Goal: Information Seeking & Learning: Understand process/instructions

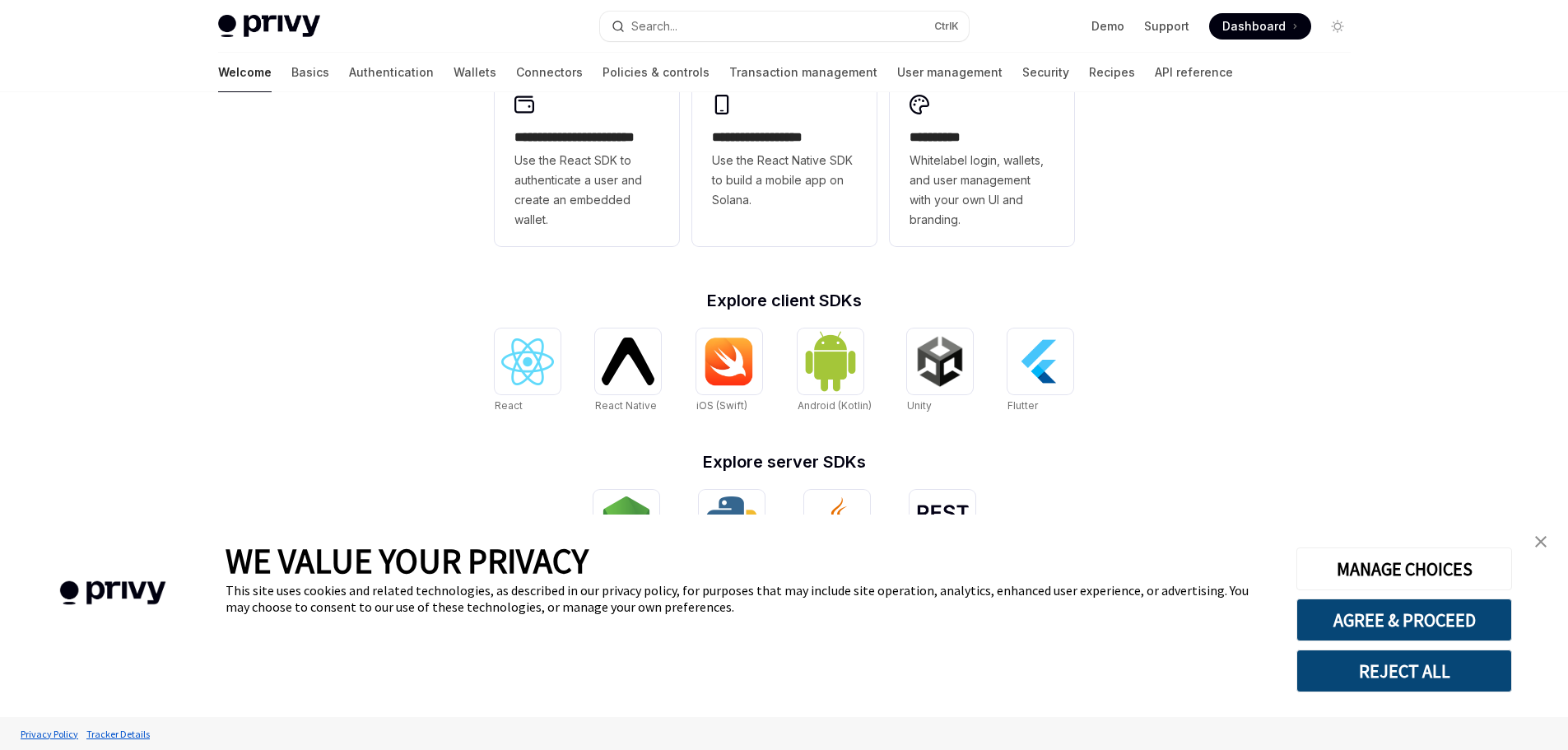
scroll to position [558, 0]
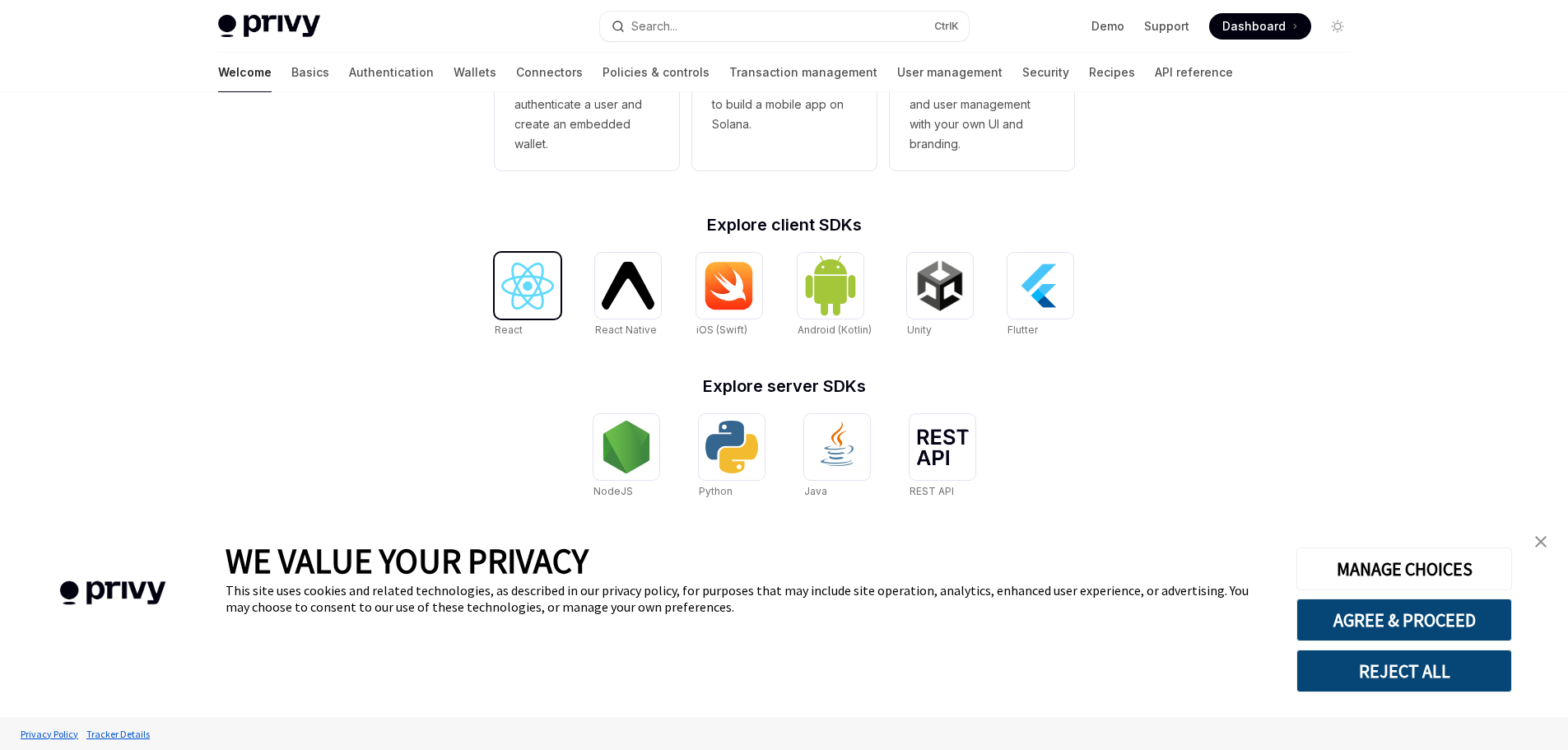
click at [546, 300] on img at bounding box center [527, 285] width 53 height 47
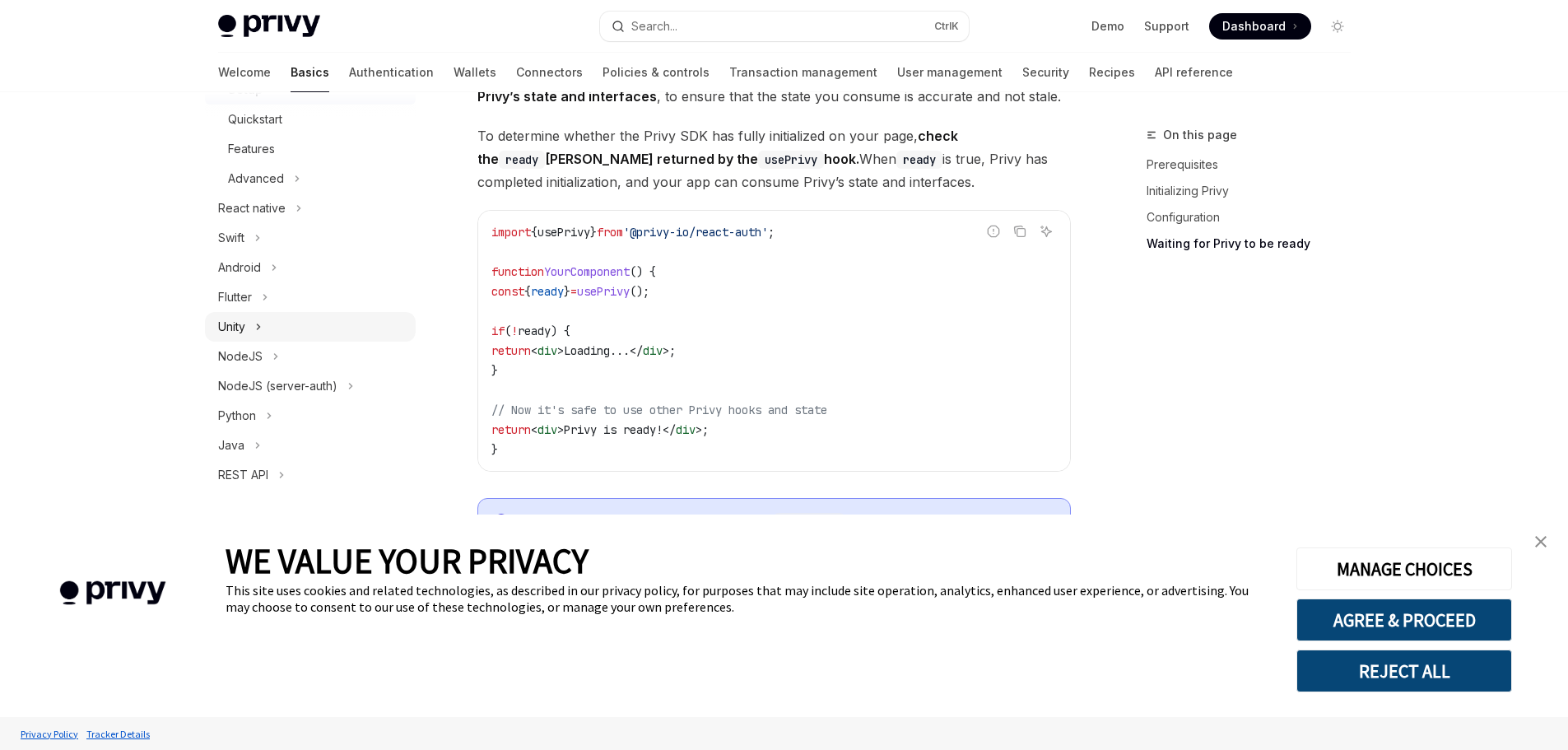
scroll to position [1893, 0]
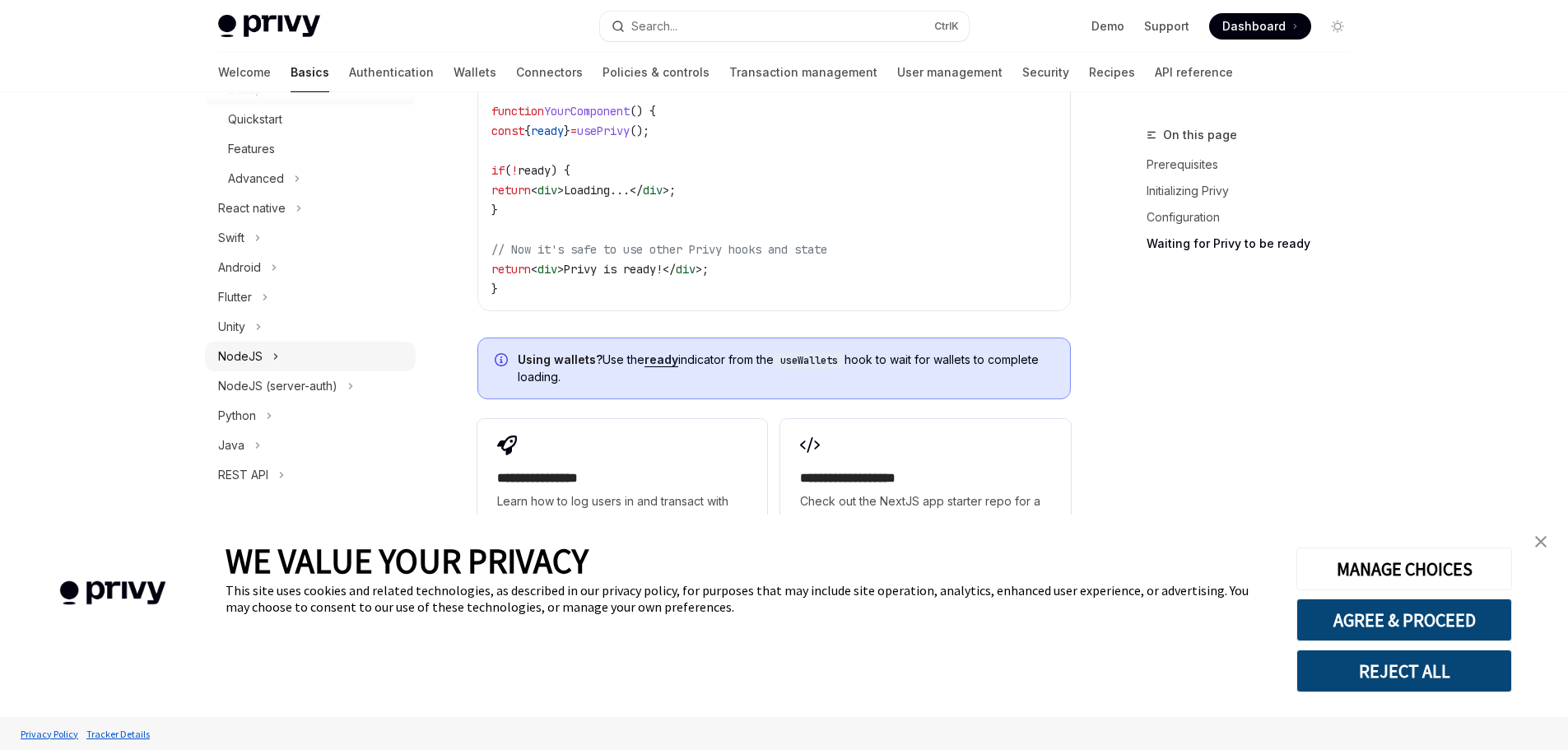
click at [268, 367] on button "NodeJS" at bounding box center [309, 356] width 210 height 30
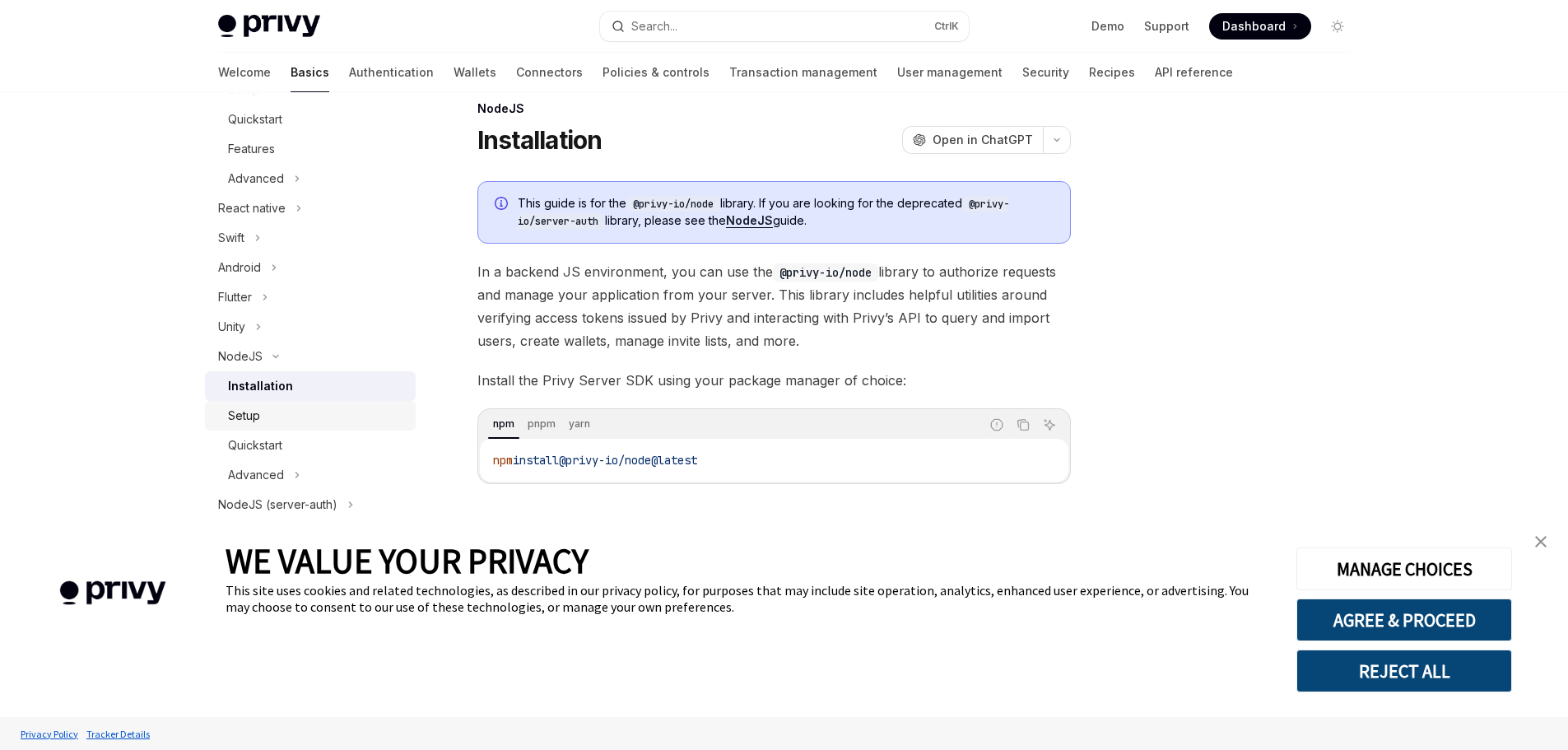
click at [267, 417] on div "Setup" at bounding box center [317, 415] width 178 height 19
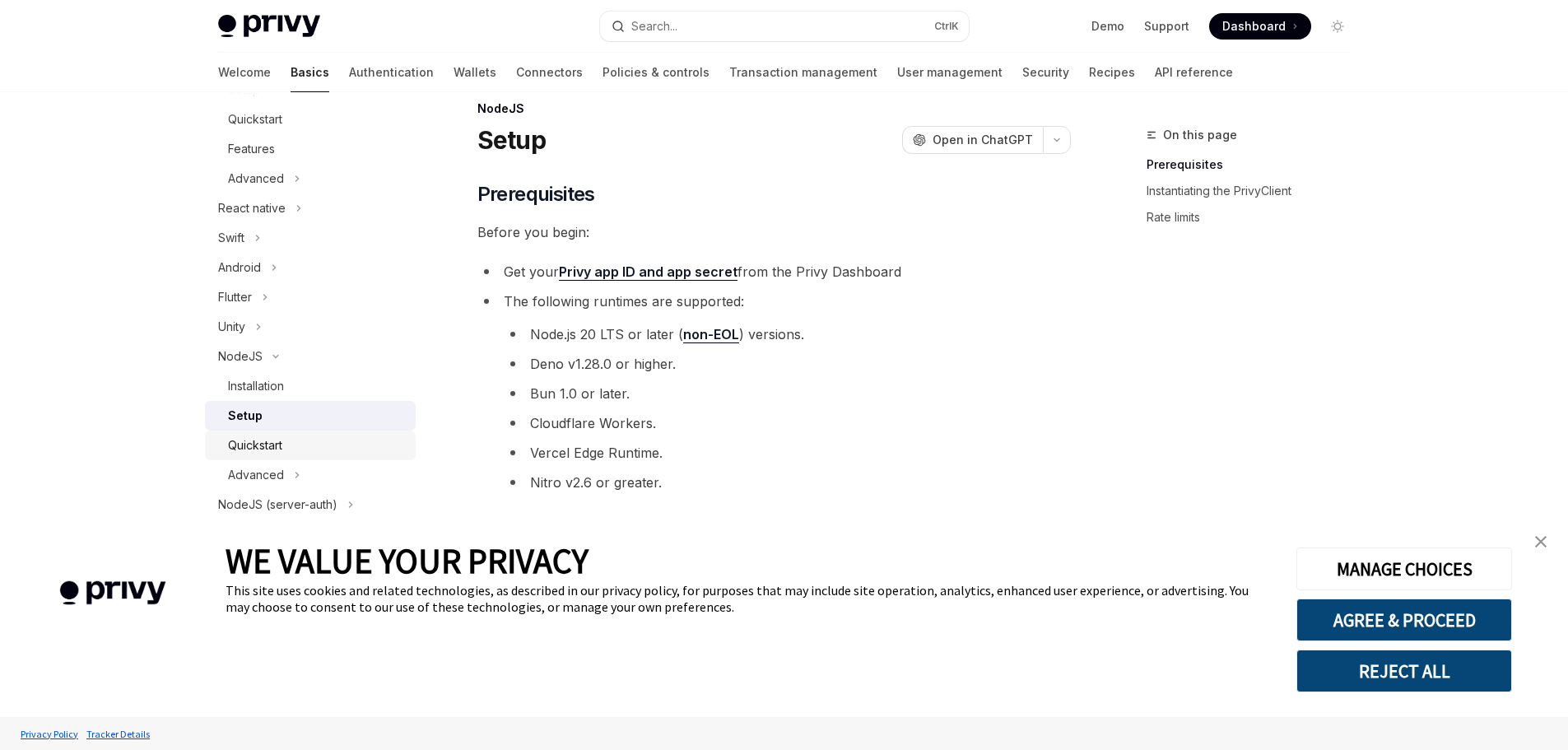
click at [261, 447] on div "Quickstart" at bounding box center [255, 444] width 55 height 19
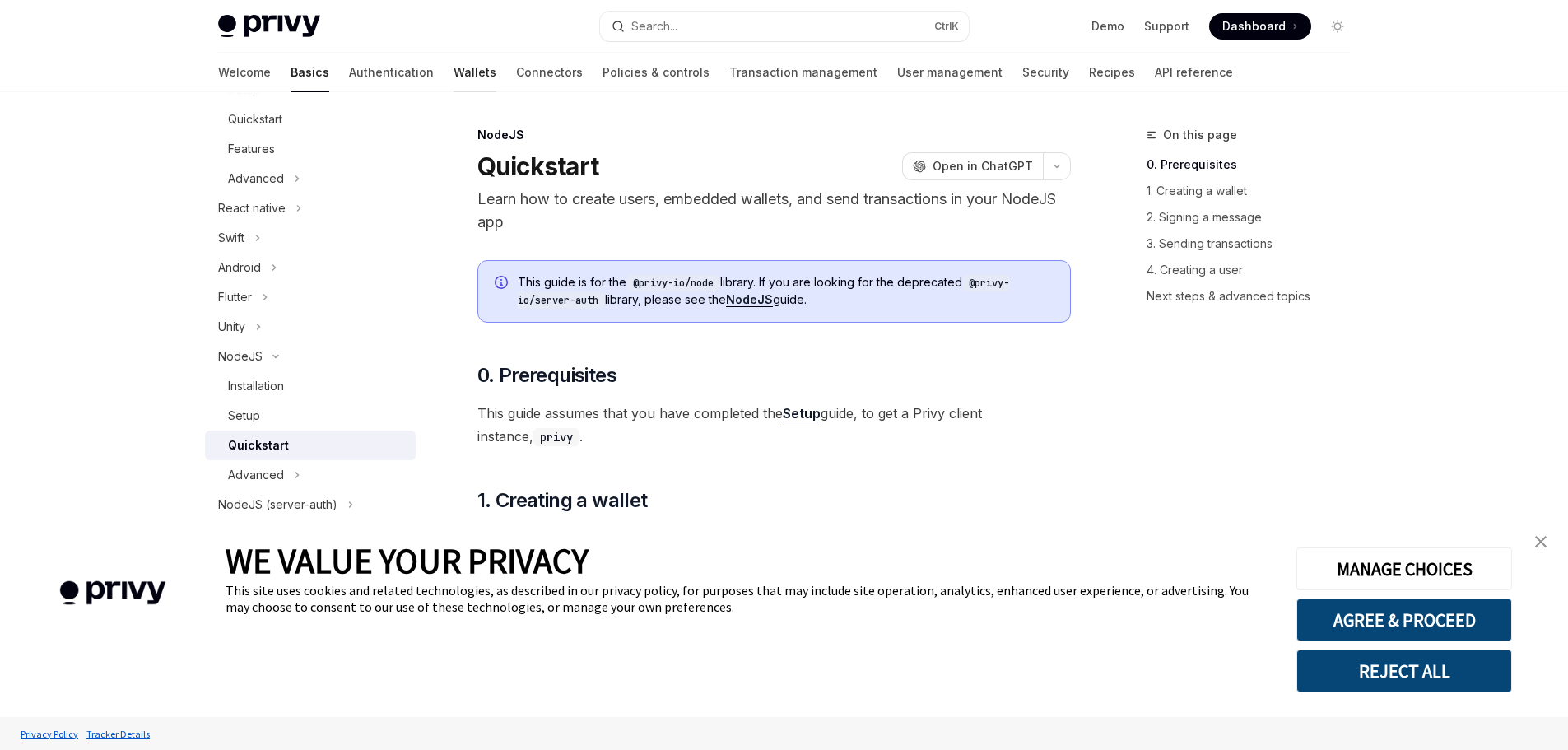
click at [454, 79] on link "Wallets" at bounding box center [475, 72] width 43 height 40
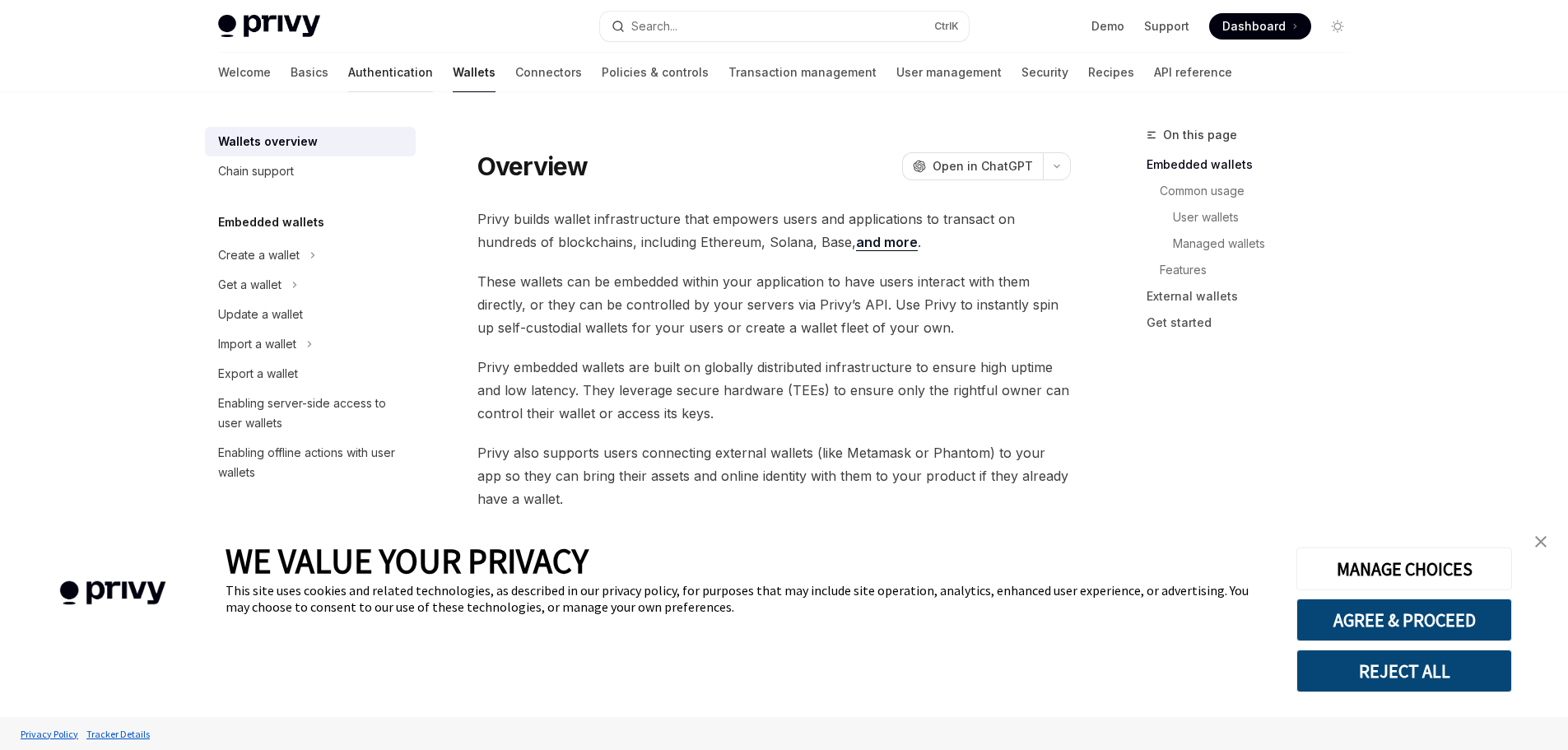
click at [354, 79] on link "Authentication" at bounding box center [391, 72] width 85 height 40
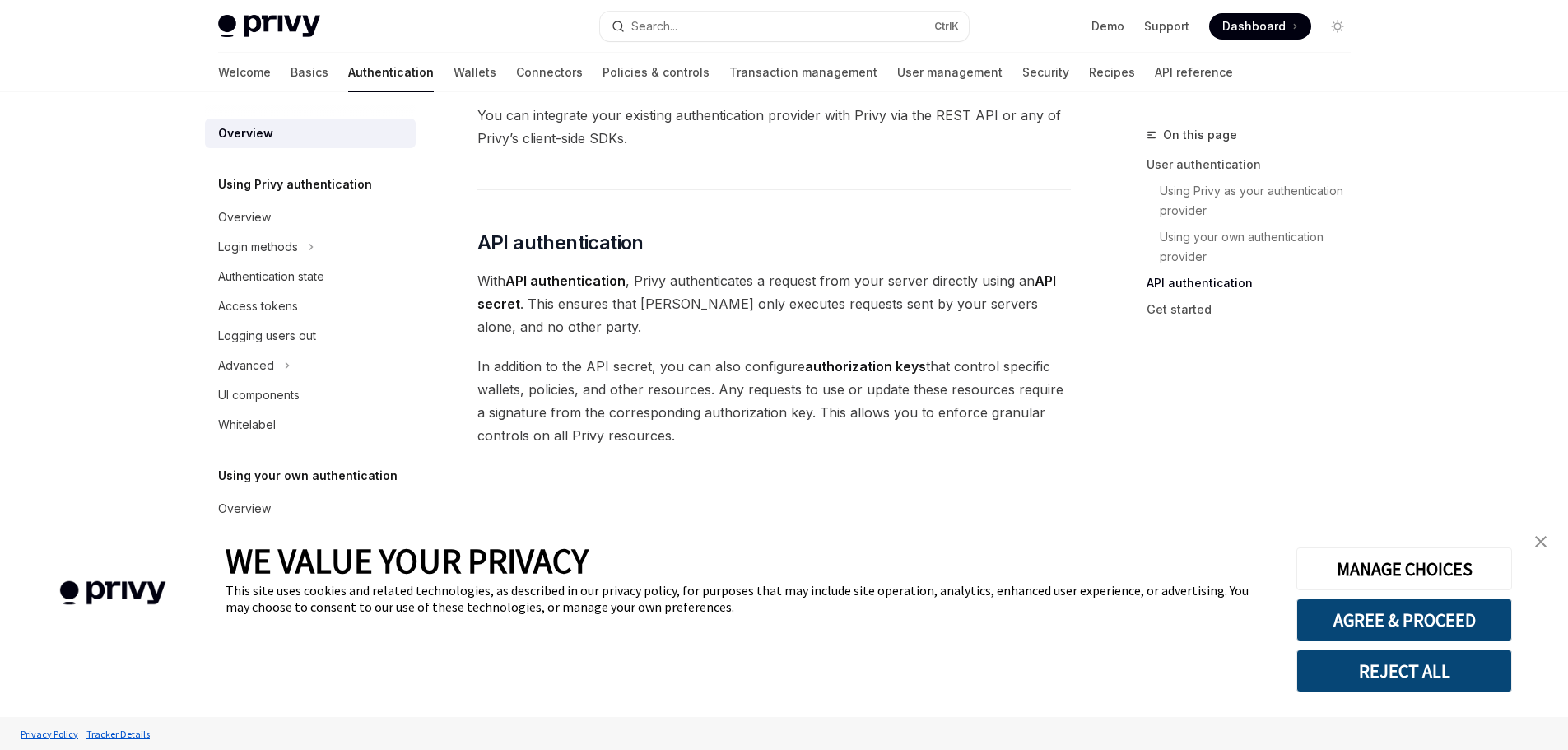
scroll to position [926, 0]
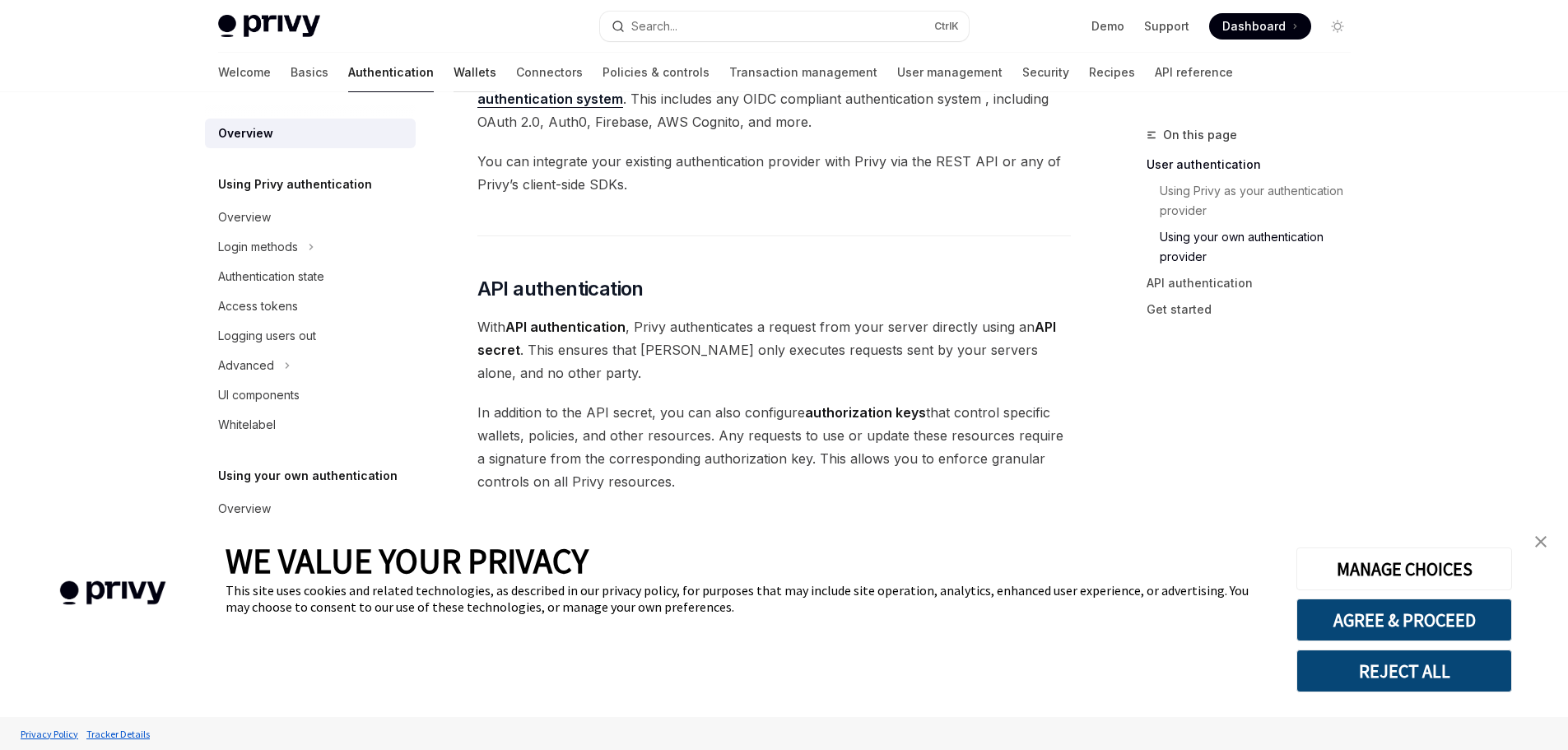
click at [454, 78] on link "Wallets" at bounding box center [475, 72] width 43 height 40
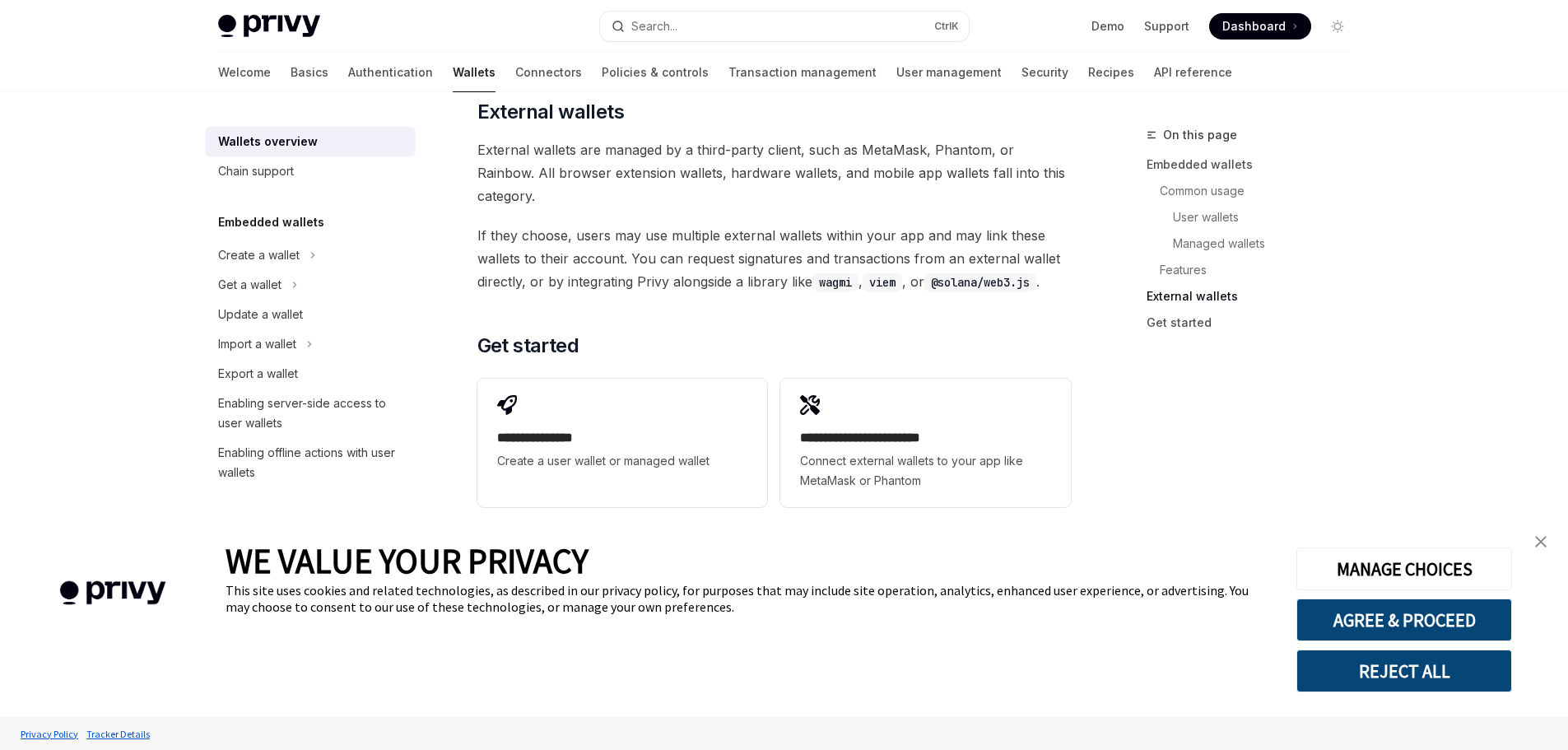
scroll to position [2547, 0]
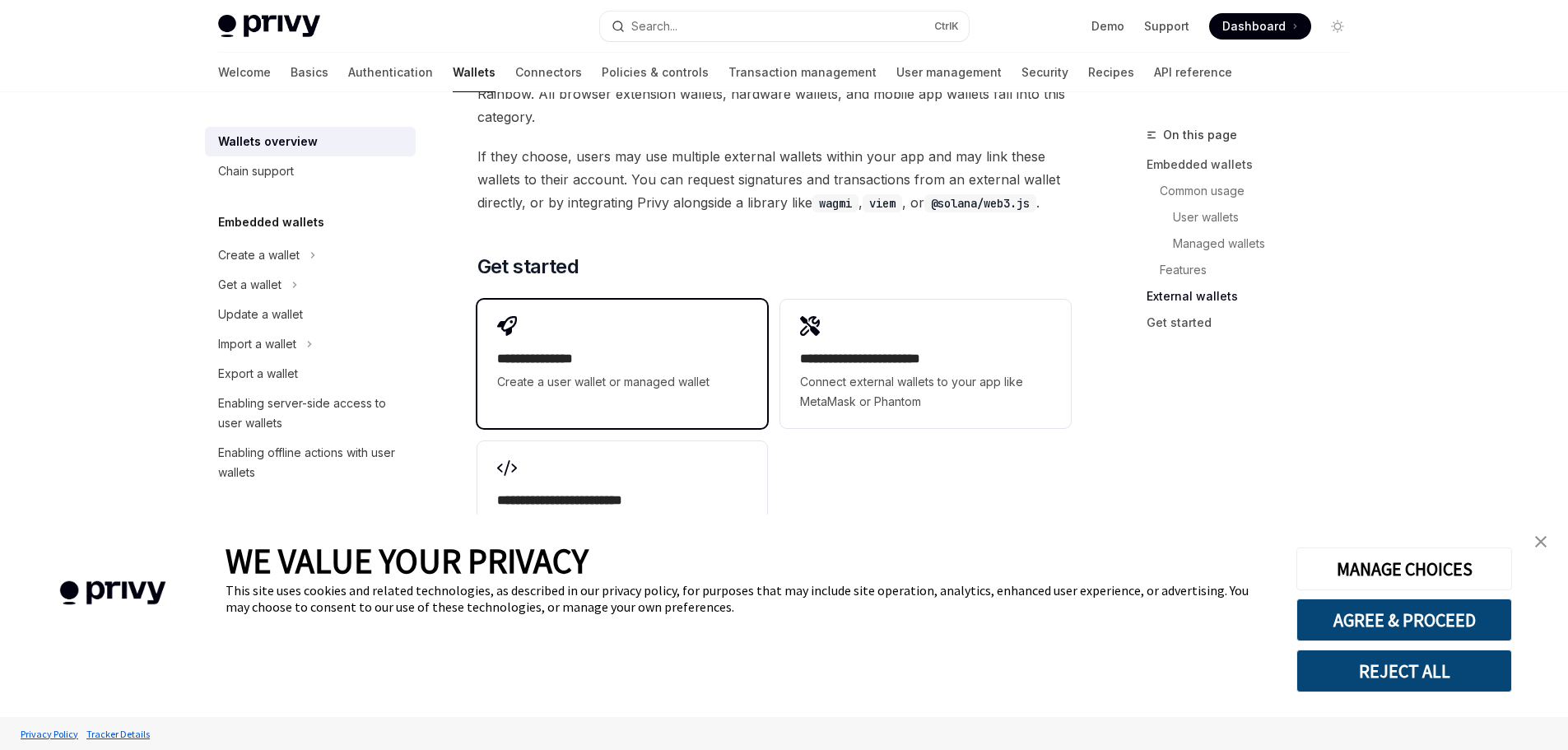
click at [566, 349] on h2 "**********" at bounding box center [622, 358] width 250 height 19
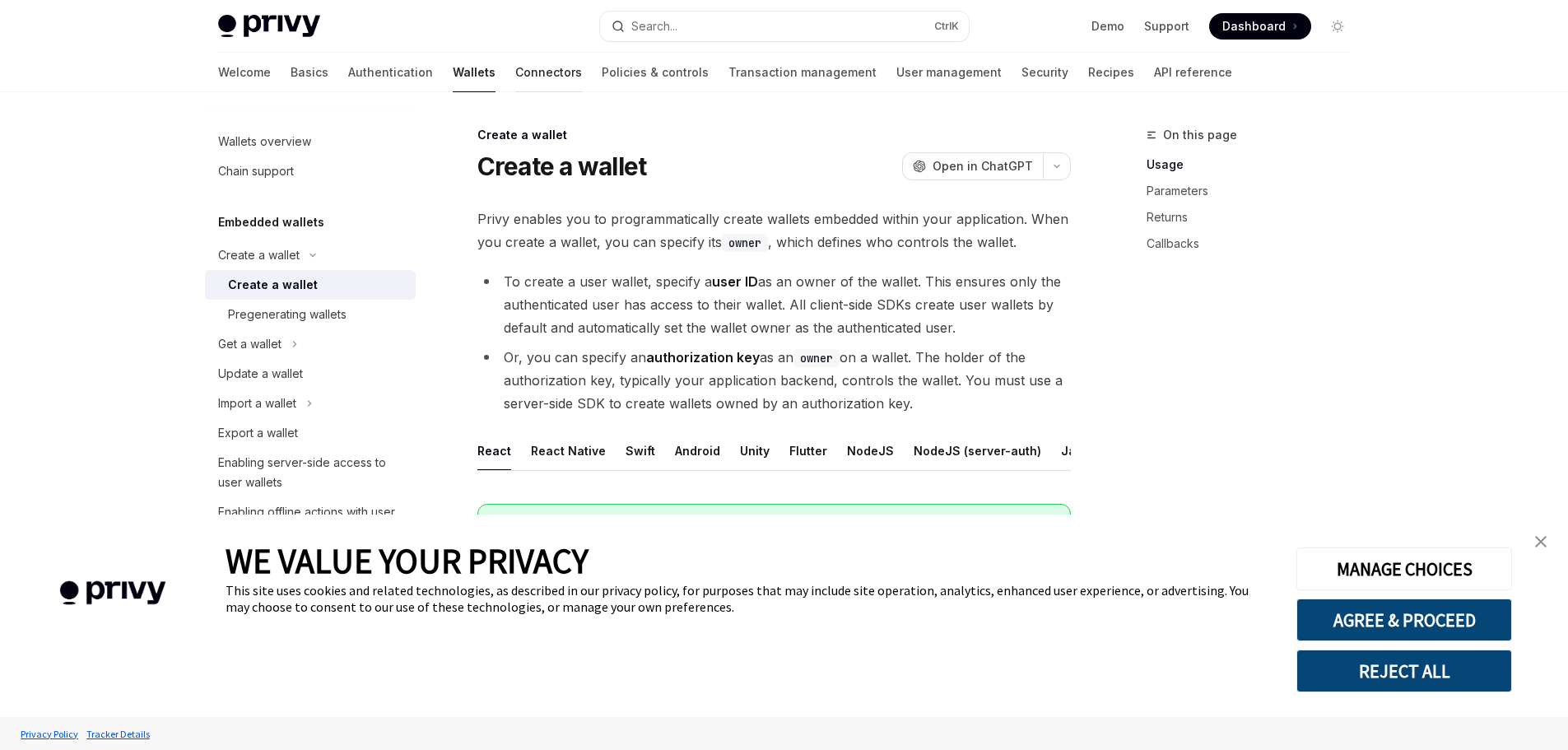
click at [515, 77] on link "Connectors" at bounding box center [548, 72] width 67 height 40
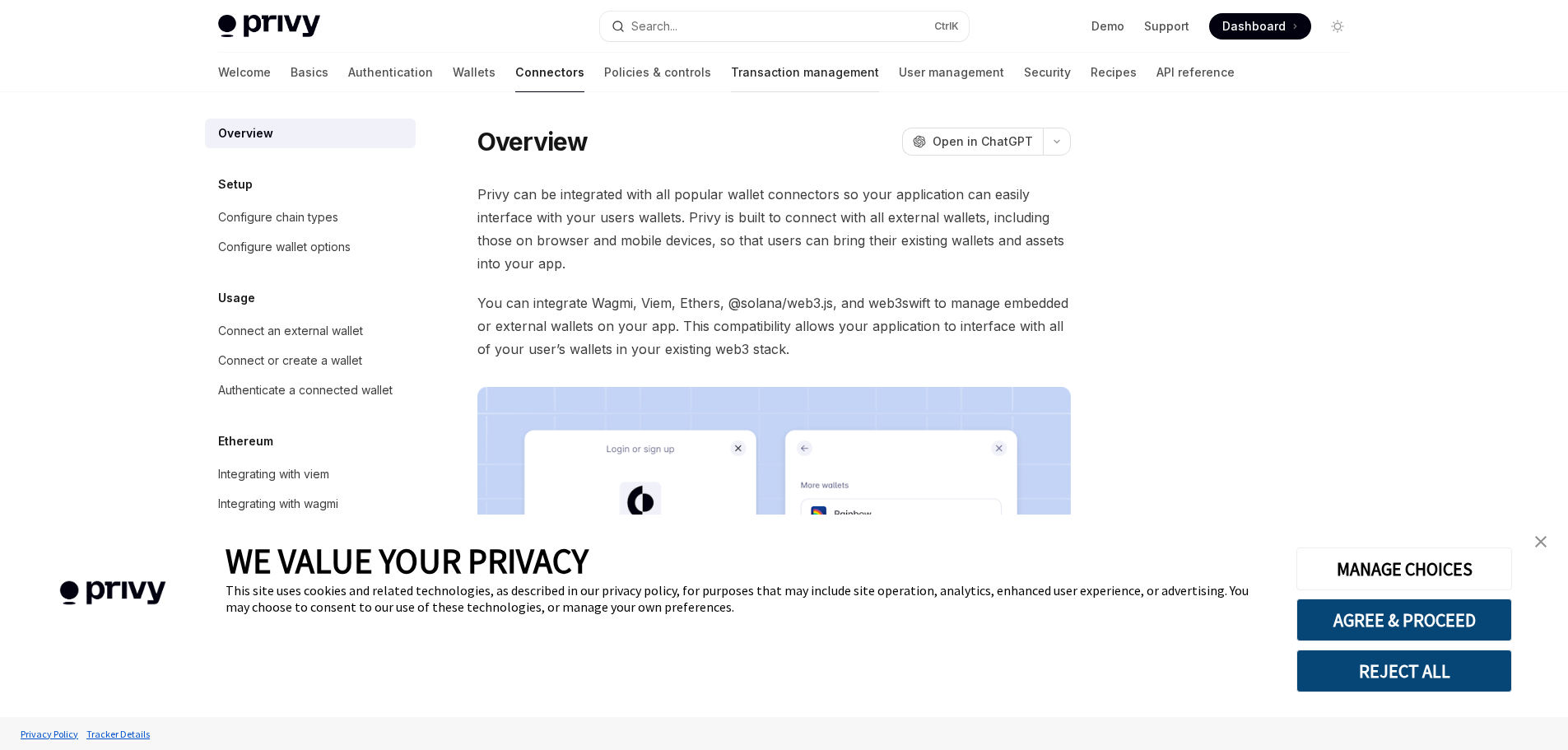
click at [731, 77] on link "Transaction management" at bounding box center [805, 72] width 148 height 40
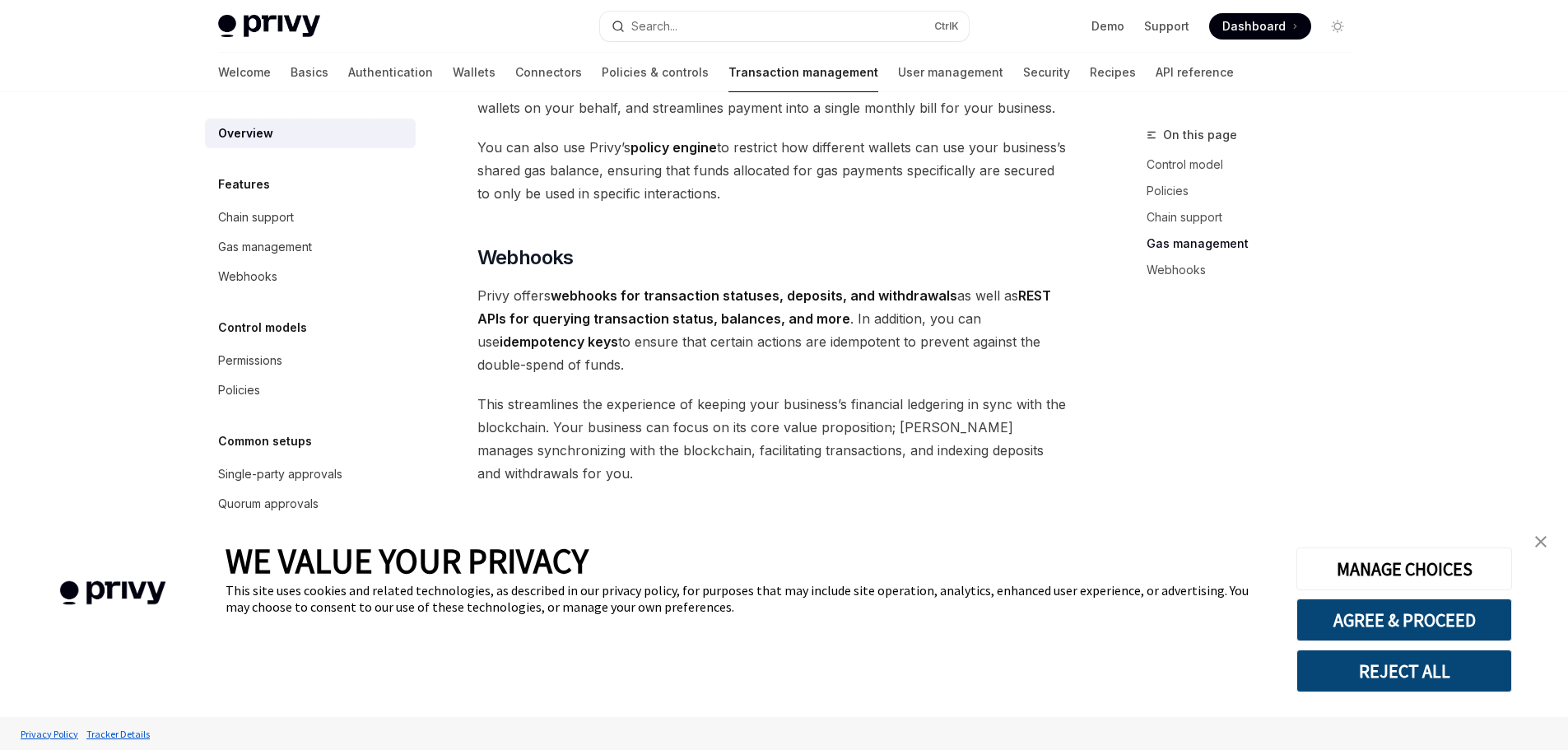
scroll to position [1493, 0]
click at [897, 74] on link "User management" at bounding box center [950, 72] width 106 height 40
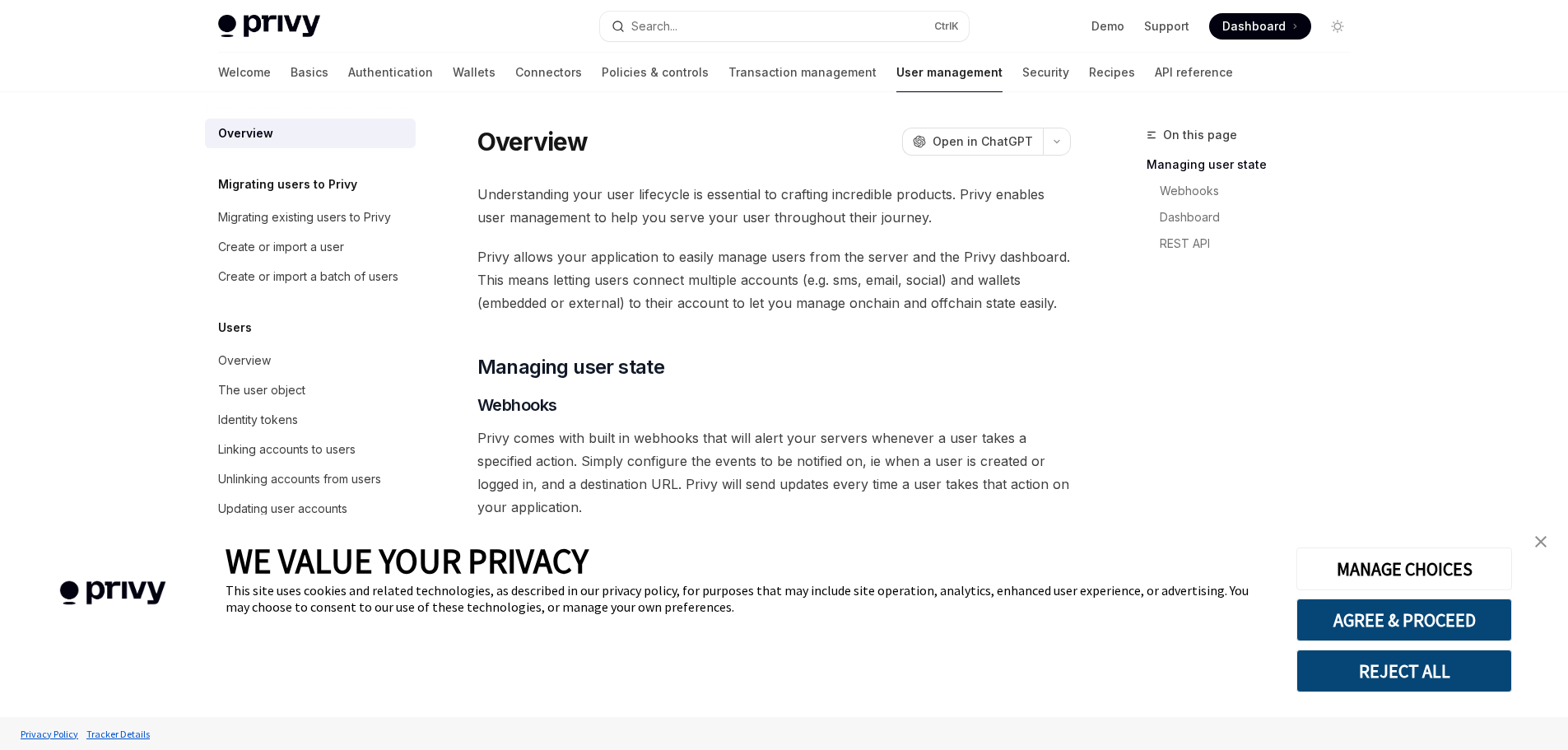
click at [975, 78] on div "Welcome Basics Authentication Wallets Connectors Policies & controls Transactio…" at bounding box center [725, 72] width 1015 height 40
click at [1022, 75] on link "Security" at bounding box center [1046, 72] width 47 height 40
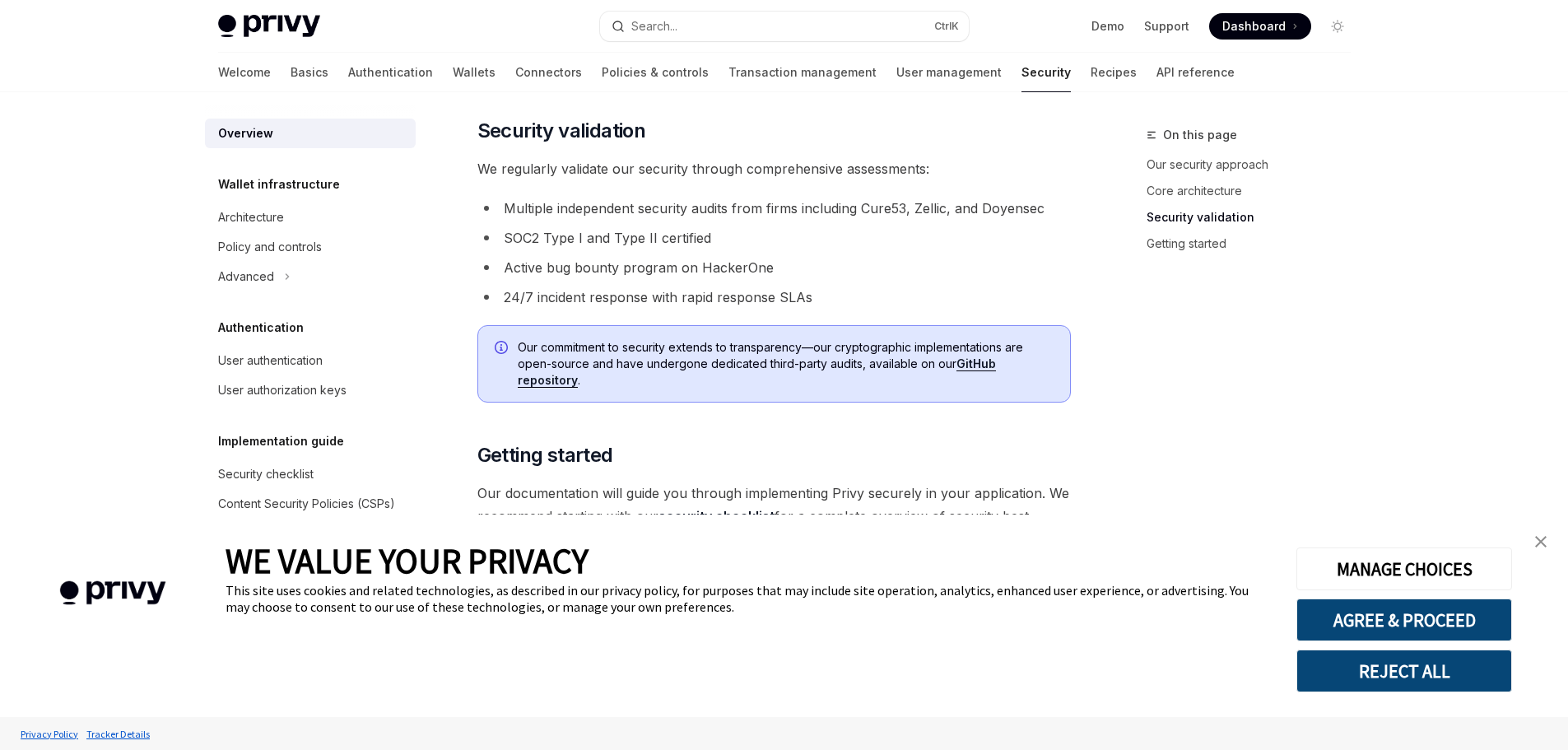
scroll to position [1175, 0]
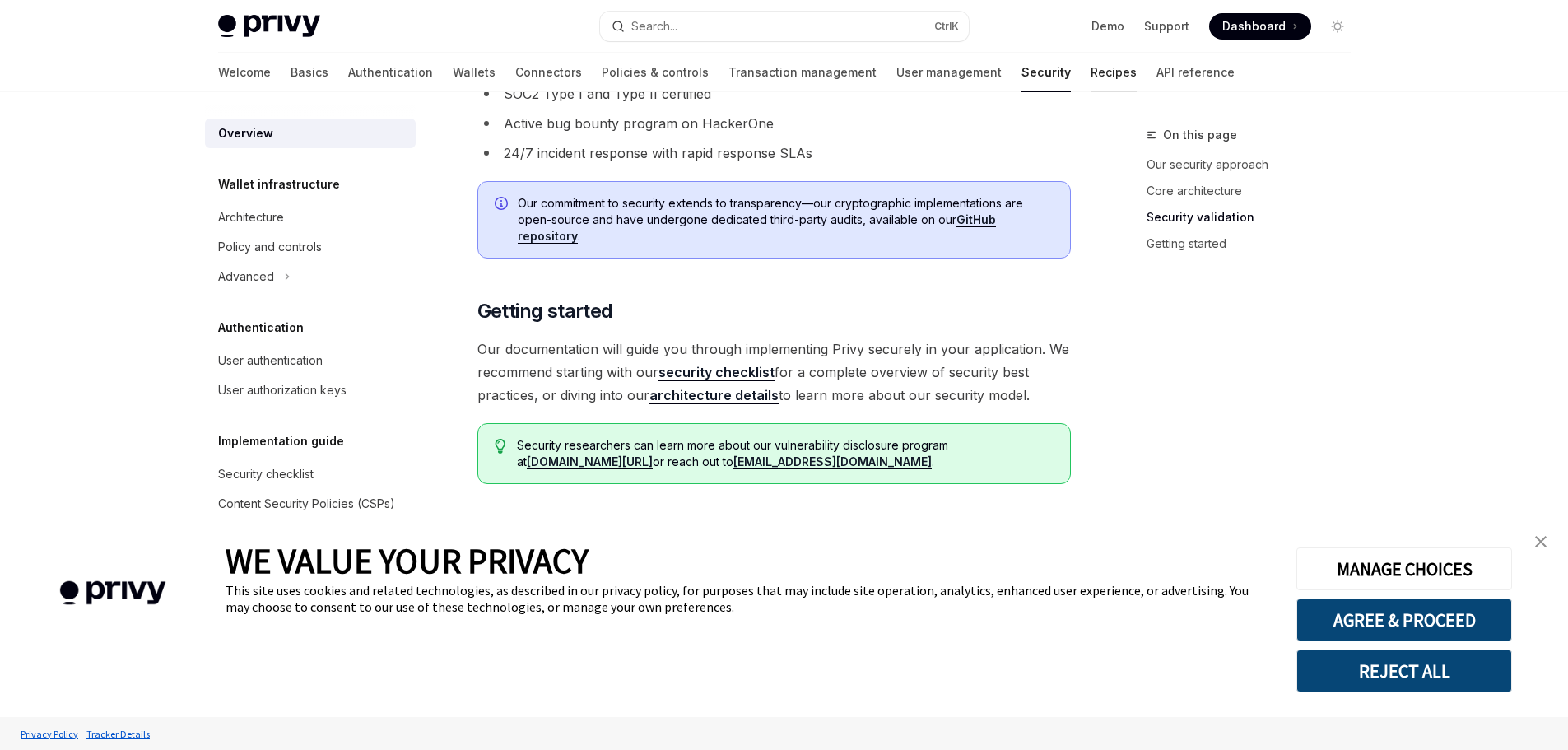
click at [1090, 76] on link "Recipes" at bounding box center [1113, 72] width 46 height 40
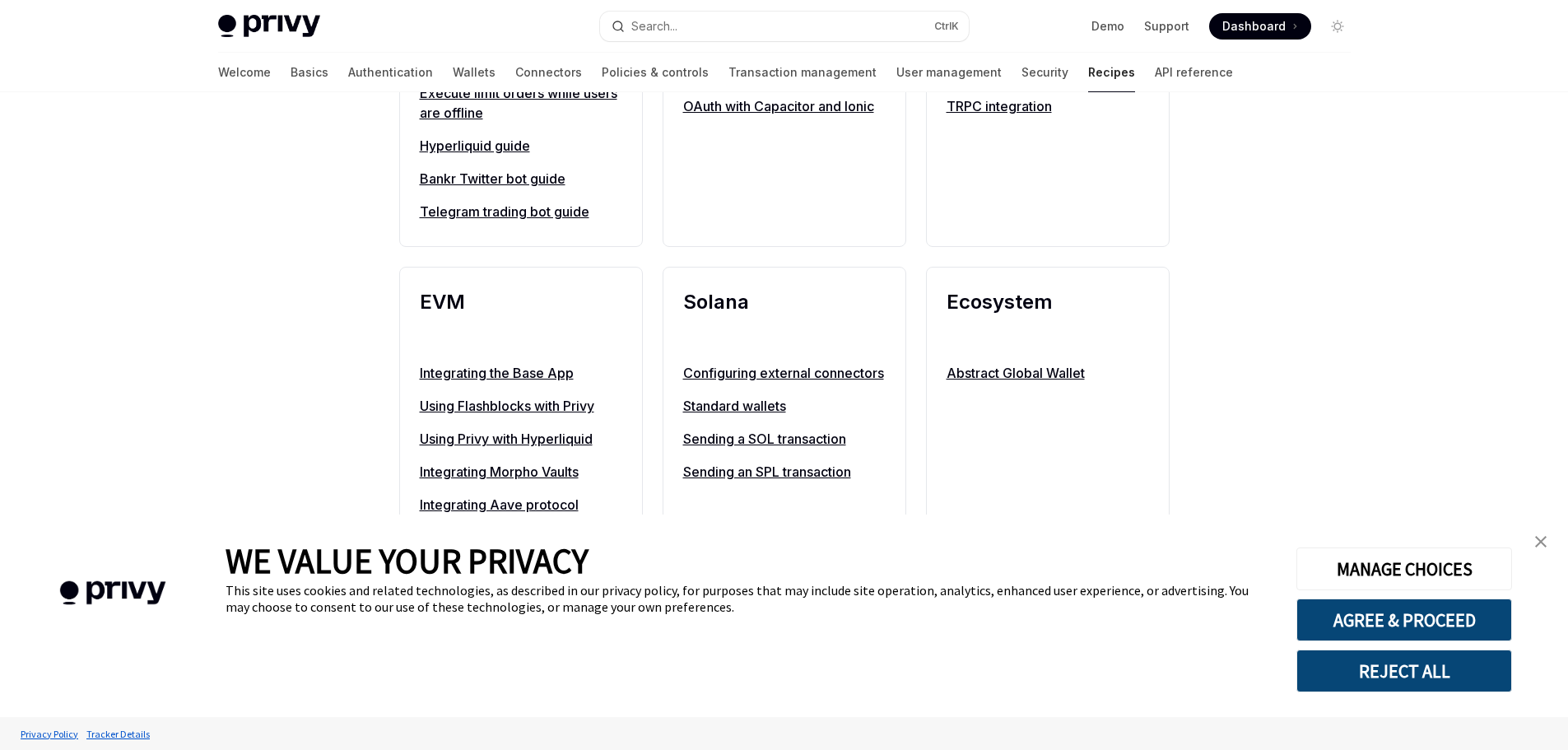
scroll to position [1728, 0]
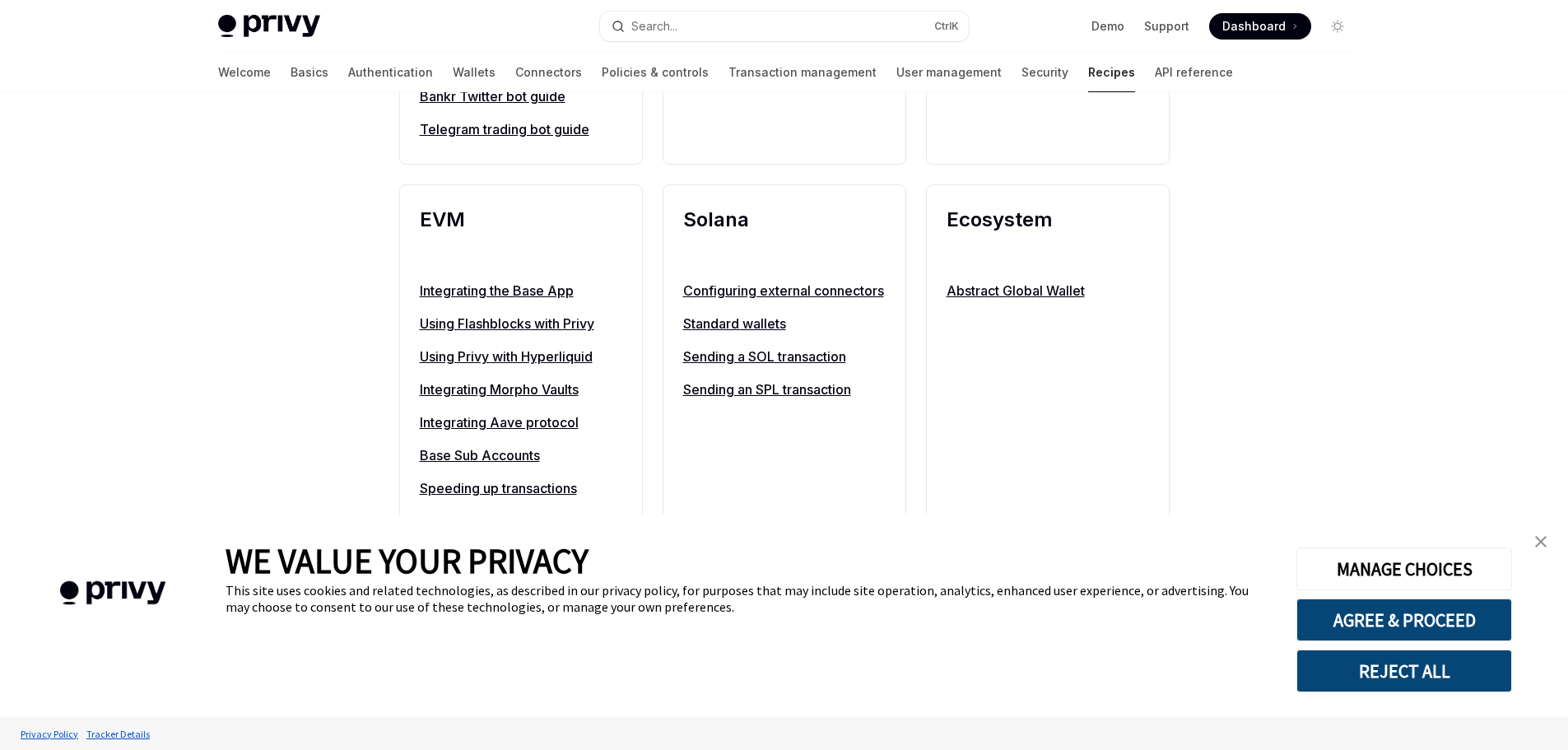
click at [771, 366] on link "Sending a SOL transaction" at bounding box center [784, 356] width 203 height 19
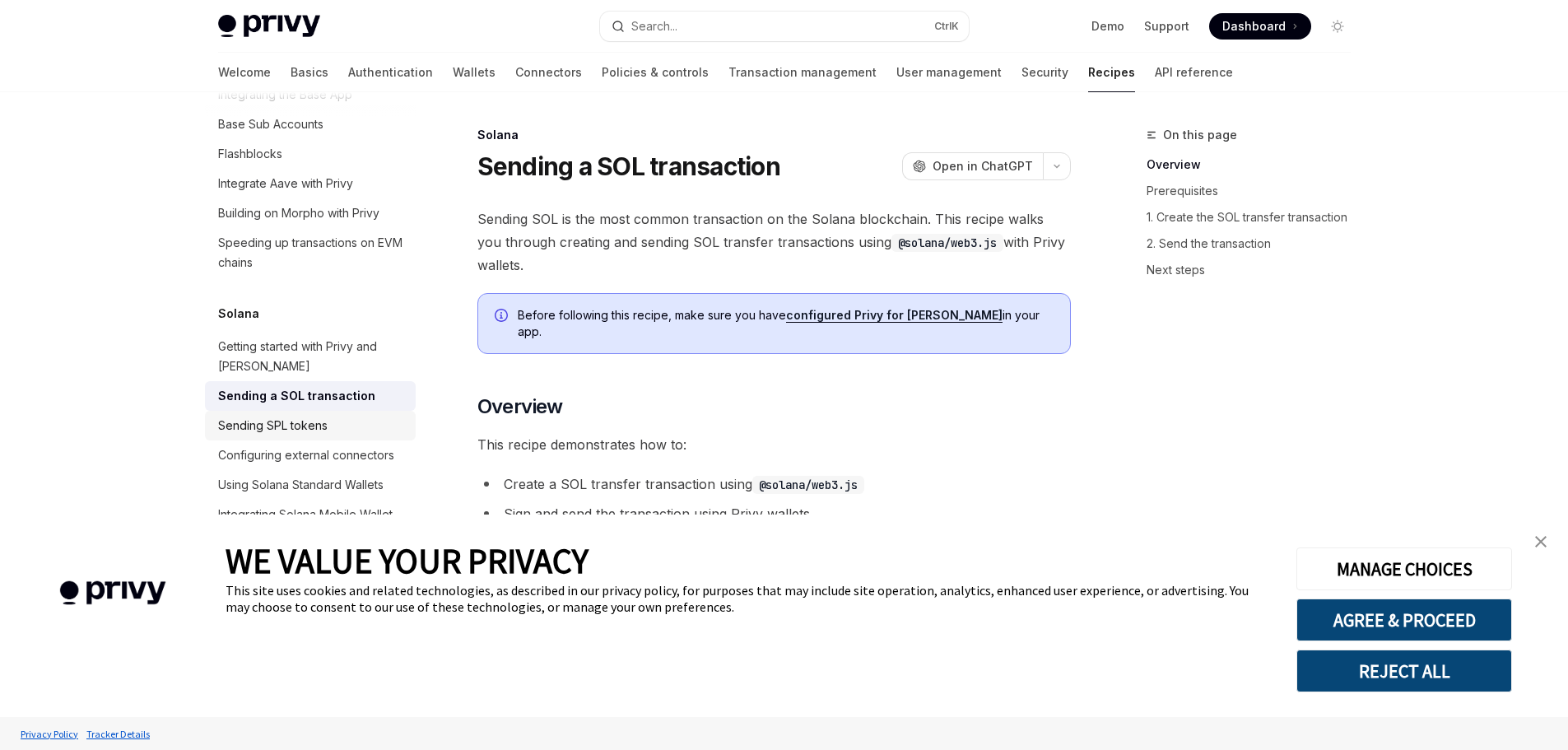
click at [284, 435] on div "Sending SPL tokens" at bounding box center [272, 425] width 109 height 19
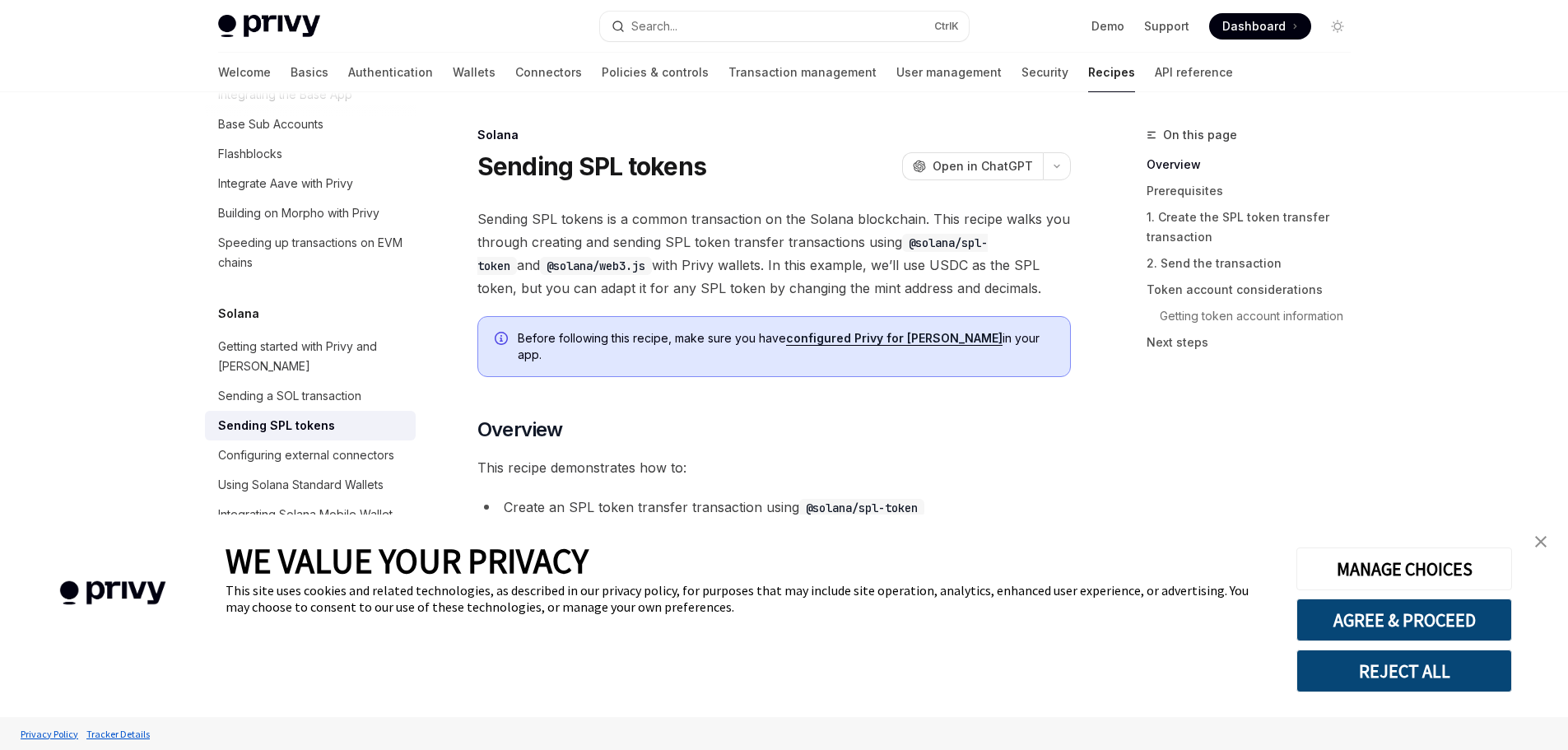
click at [1088, 67] on link "Recipes" at bounding box center [1111, 72] width 47 height 40
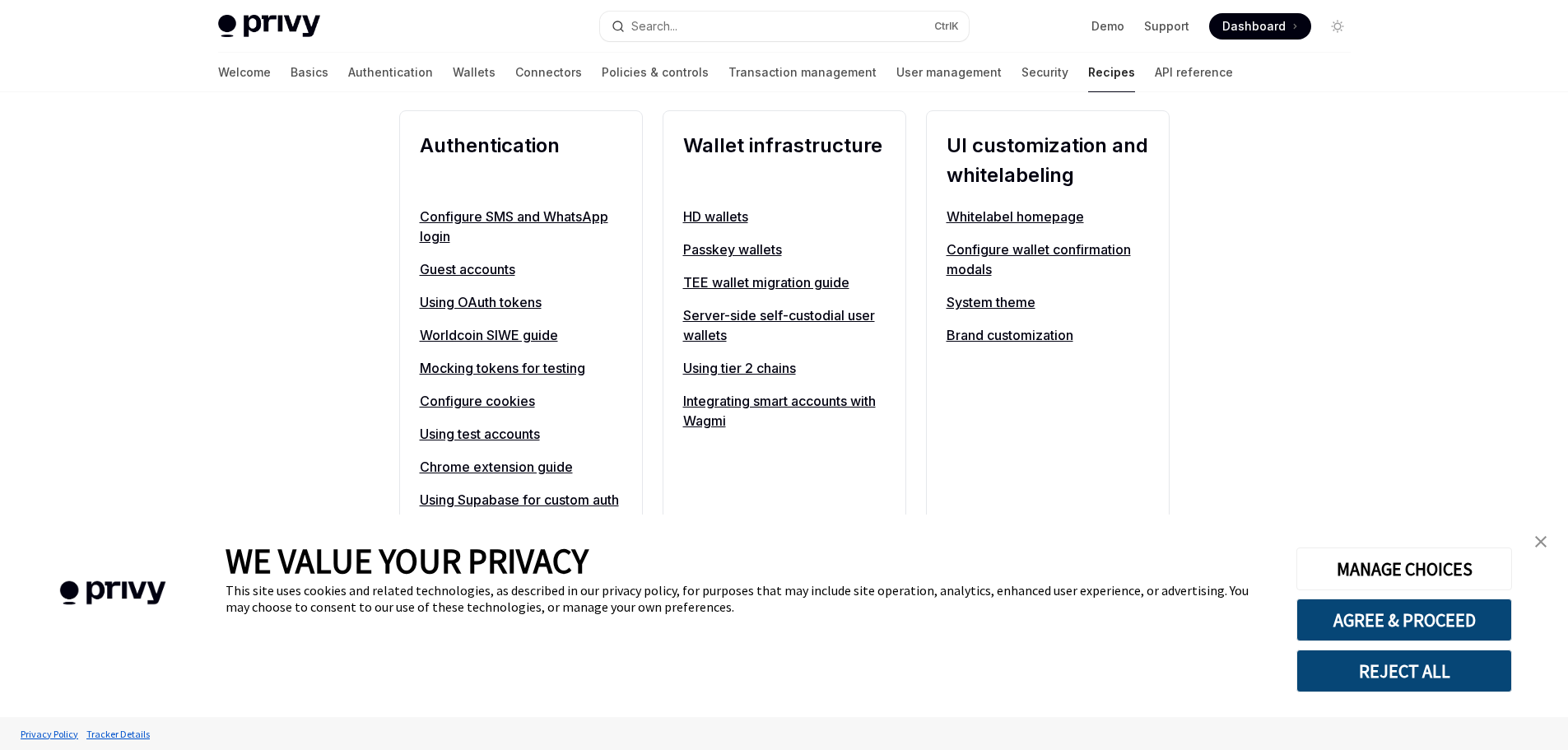
scroll to position [658, 0]
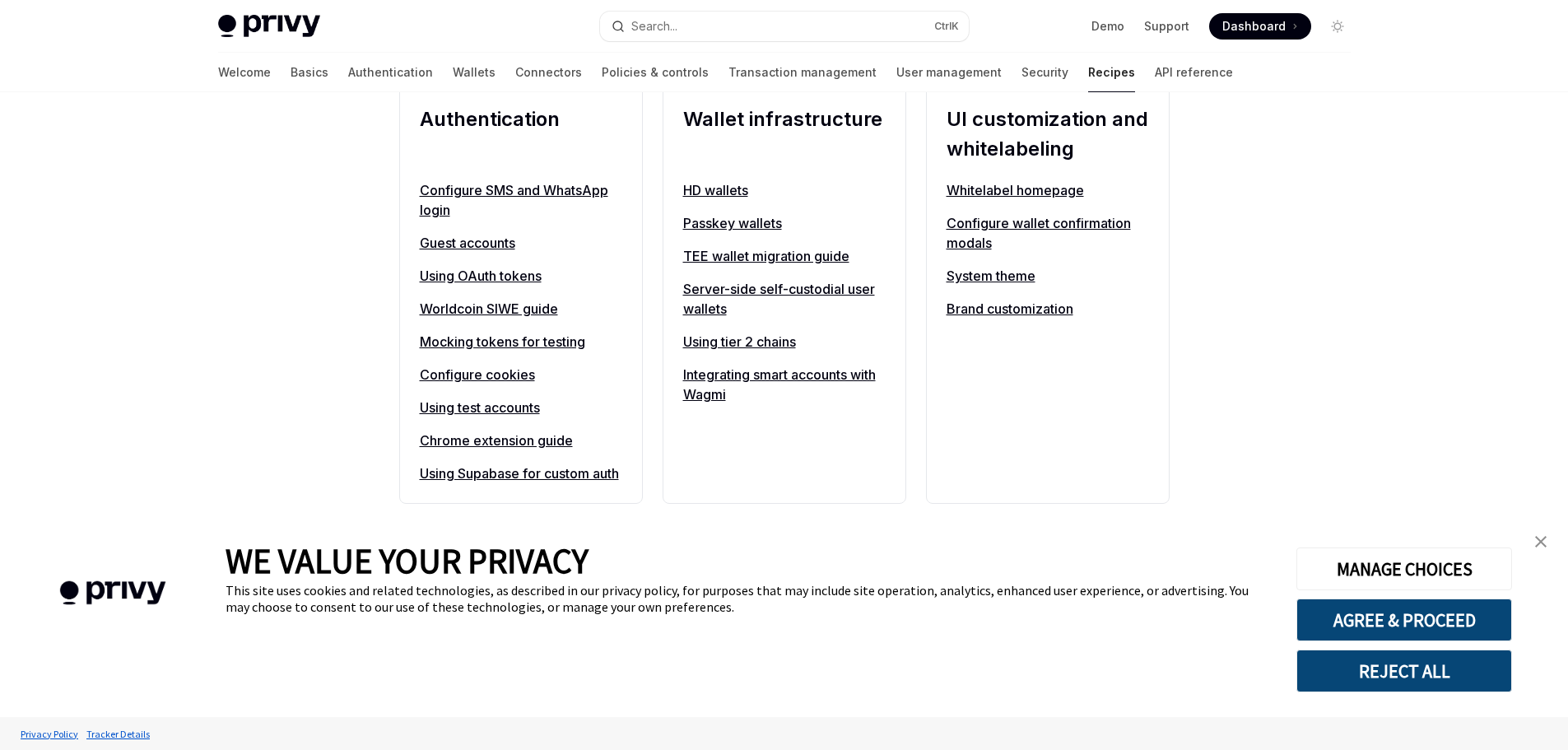
click at [729, 301] on link "Server-side self-custodial user wallets" at bounding box center [784, 298] width 203 height 40
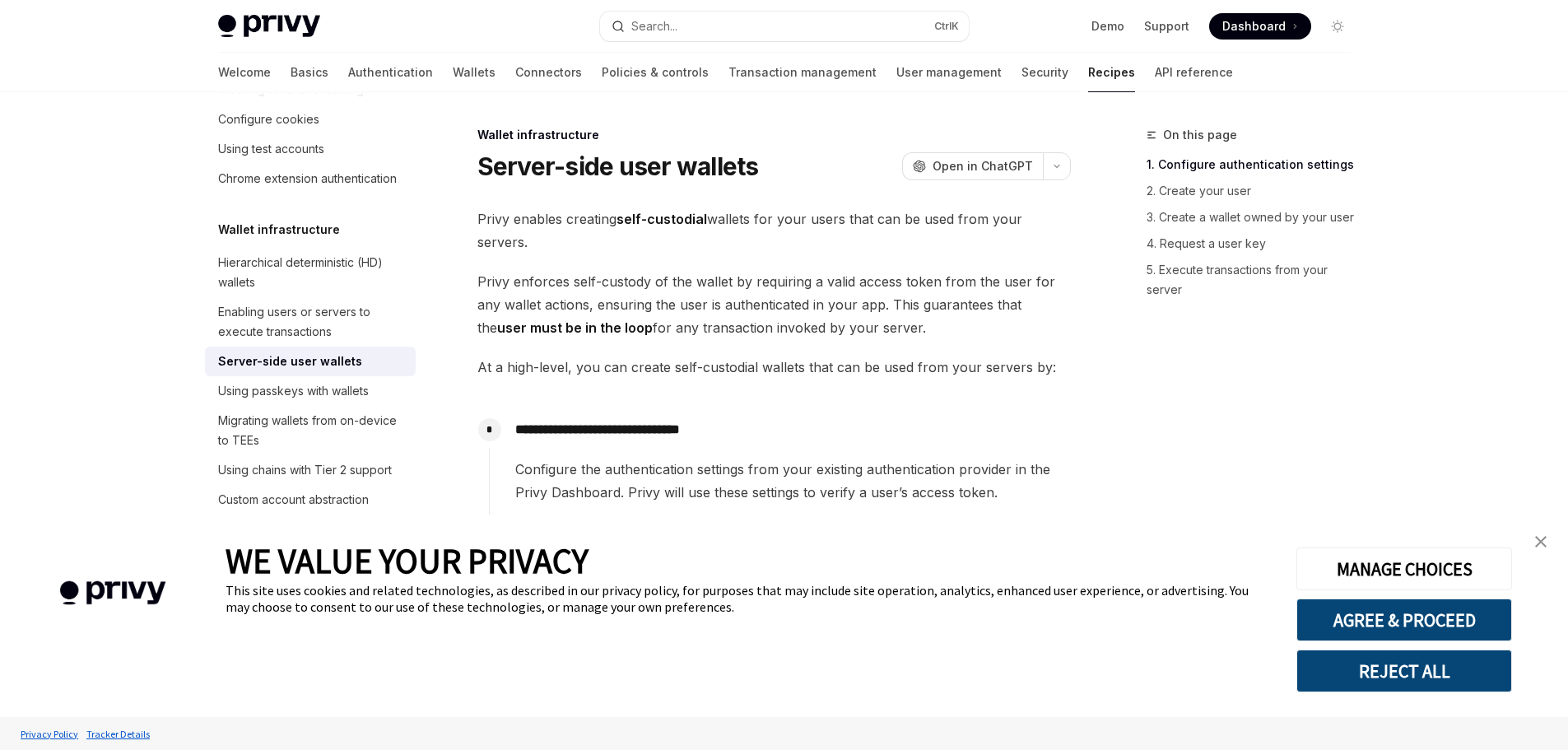
scroll to position [82, 0]
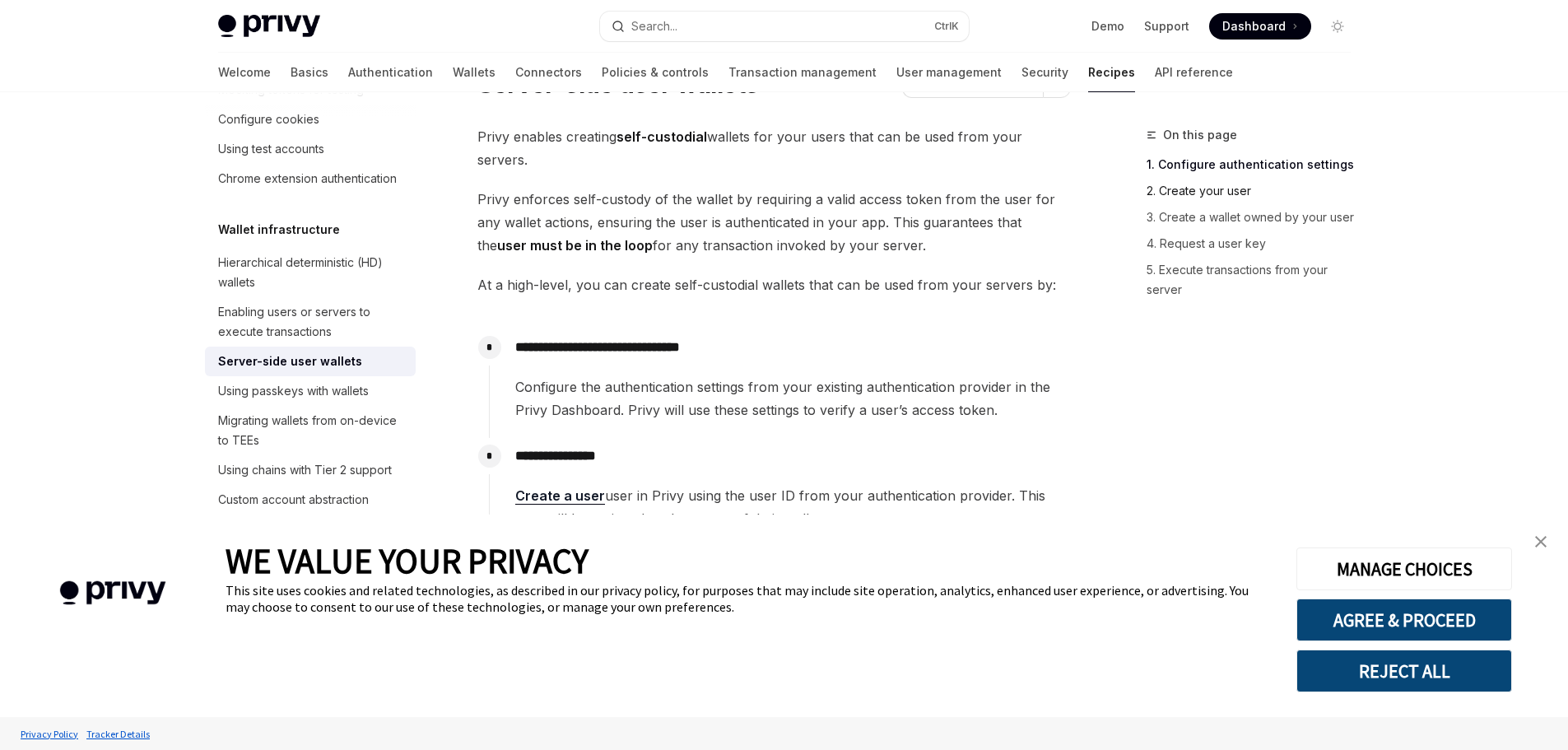
click at [1161, 192] on link "2. Create your user" at bounding box center [1255, 191] width 218 height 26
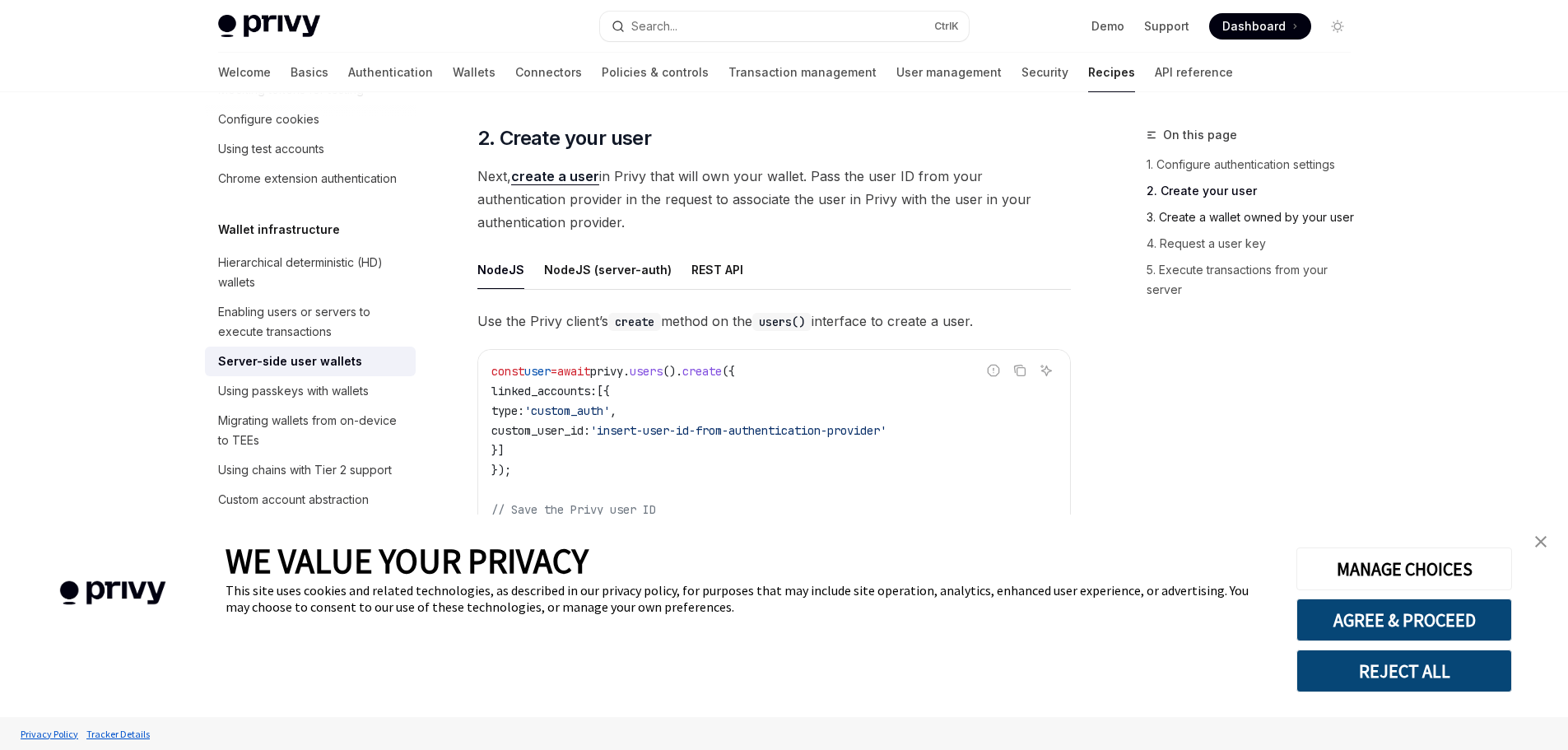
click at [1192, 216] on link "3. Create a wallet owned by your user" at bounding box center [1255, 217] width 218 height 26
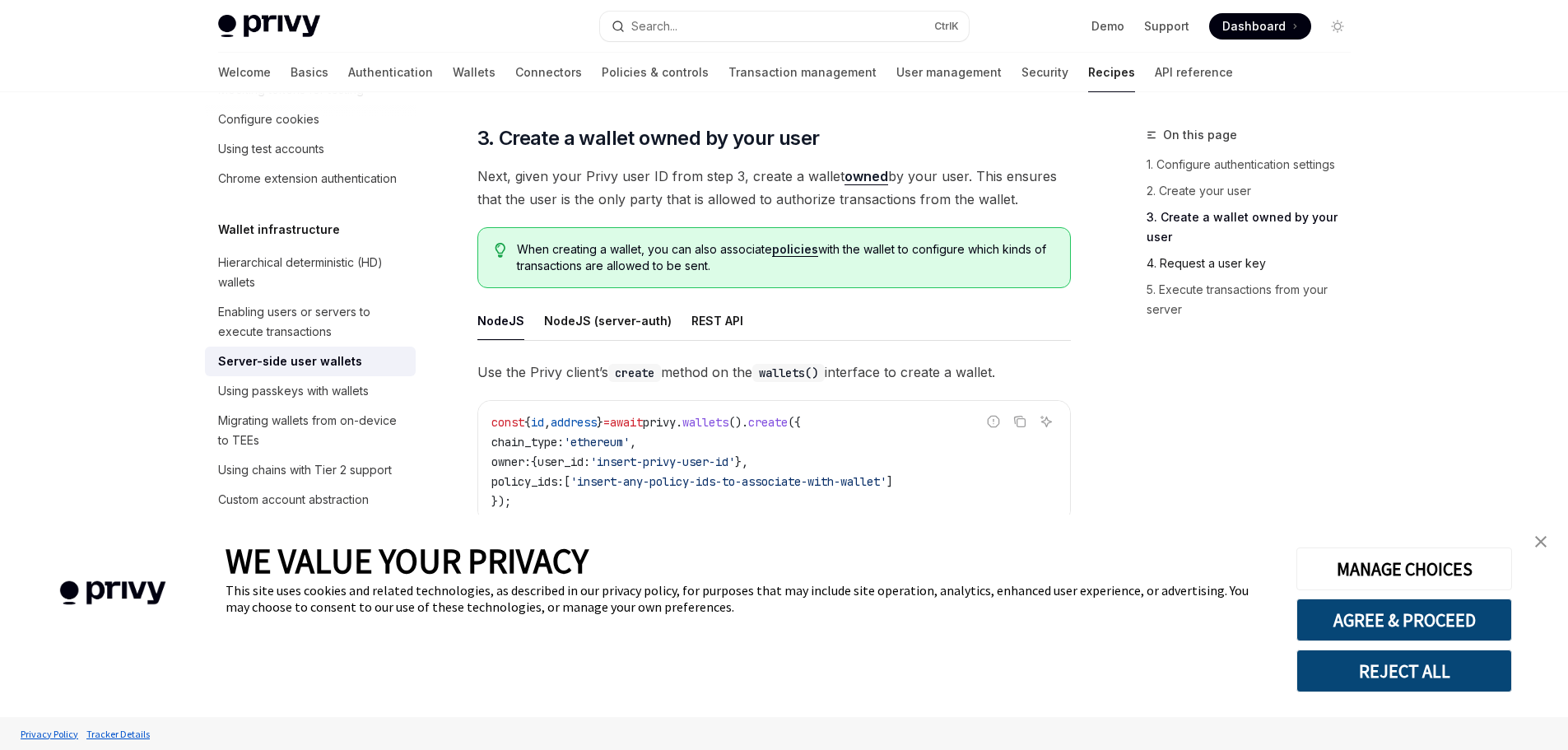
click at [1181, 250] on link "4. Request a user key" at bounding box center [1255, 263] width 218 height 26
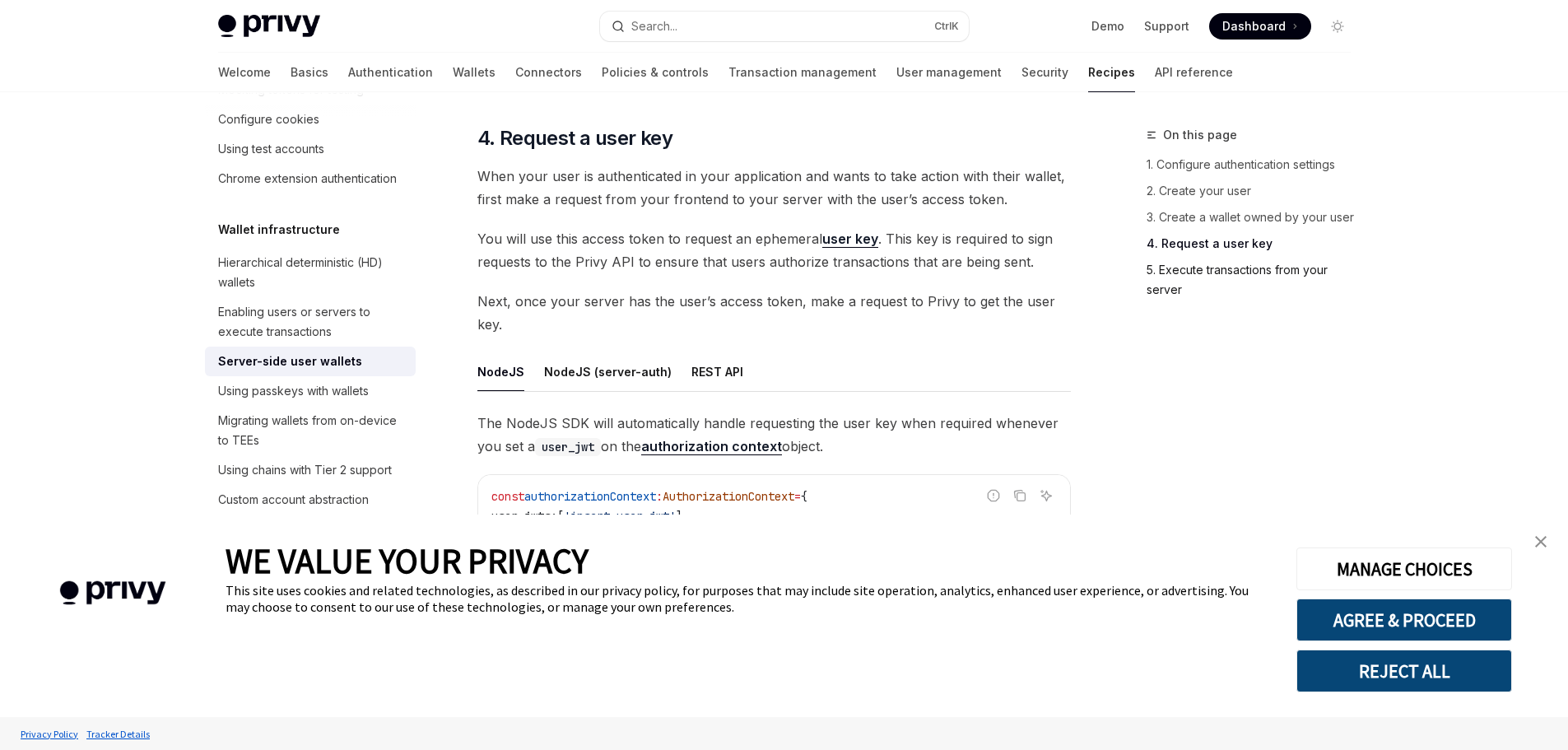
click at [1183, 271] on link "5. Execute transactions from your server" at bounding box center [1255, 280] width 218 height 46
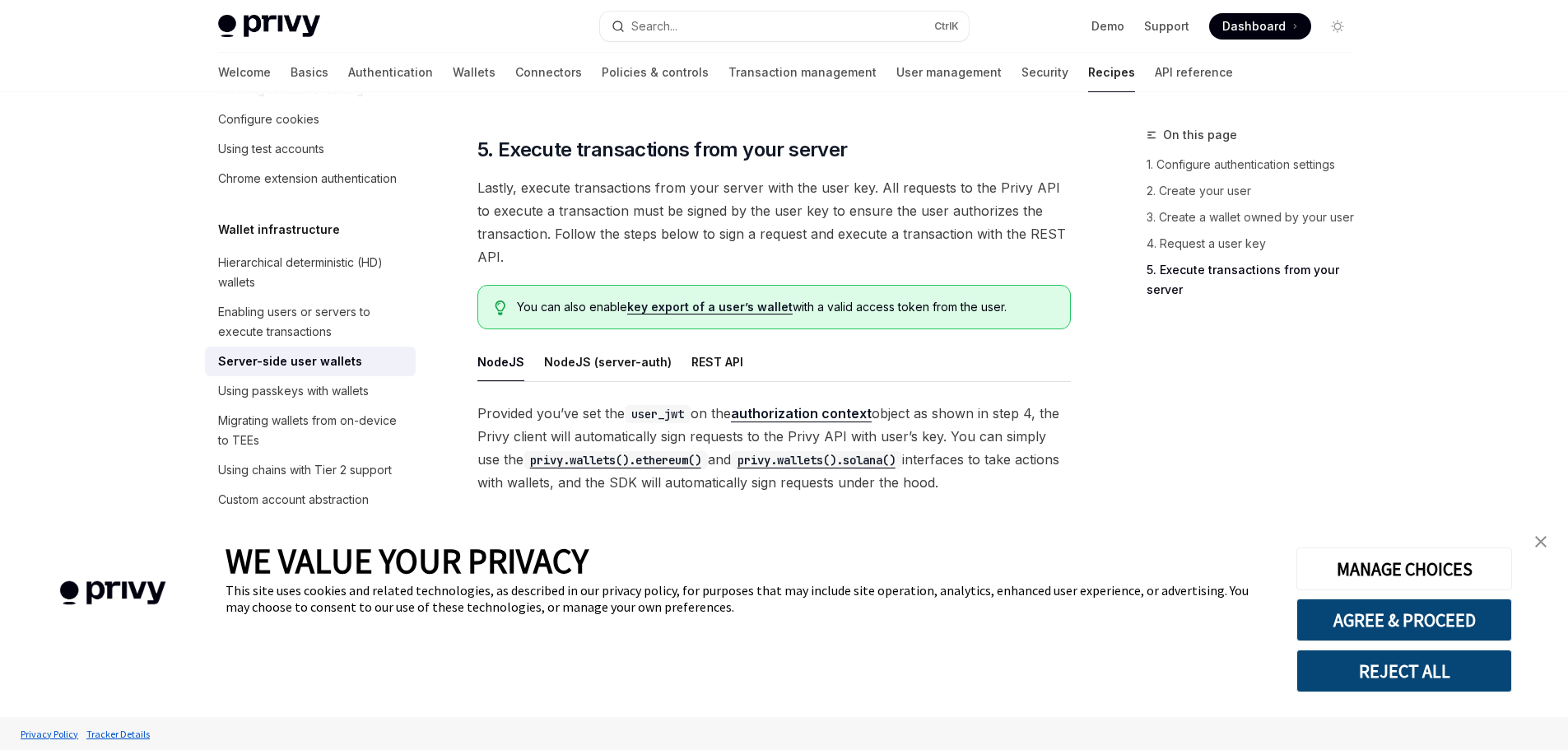
scroll to position [2944, 0]
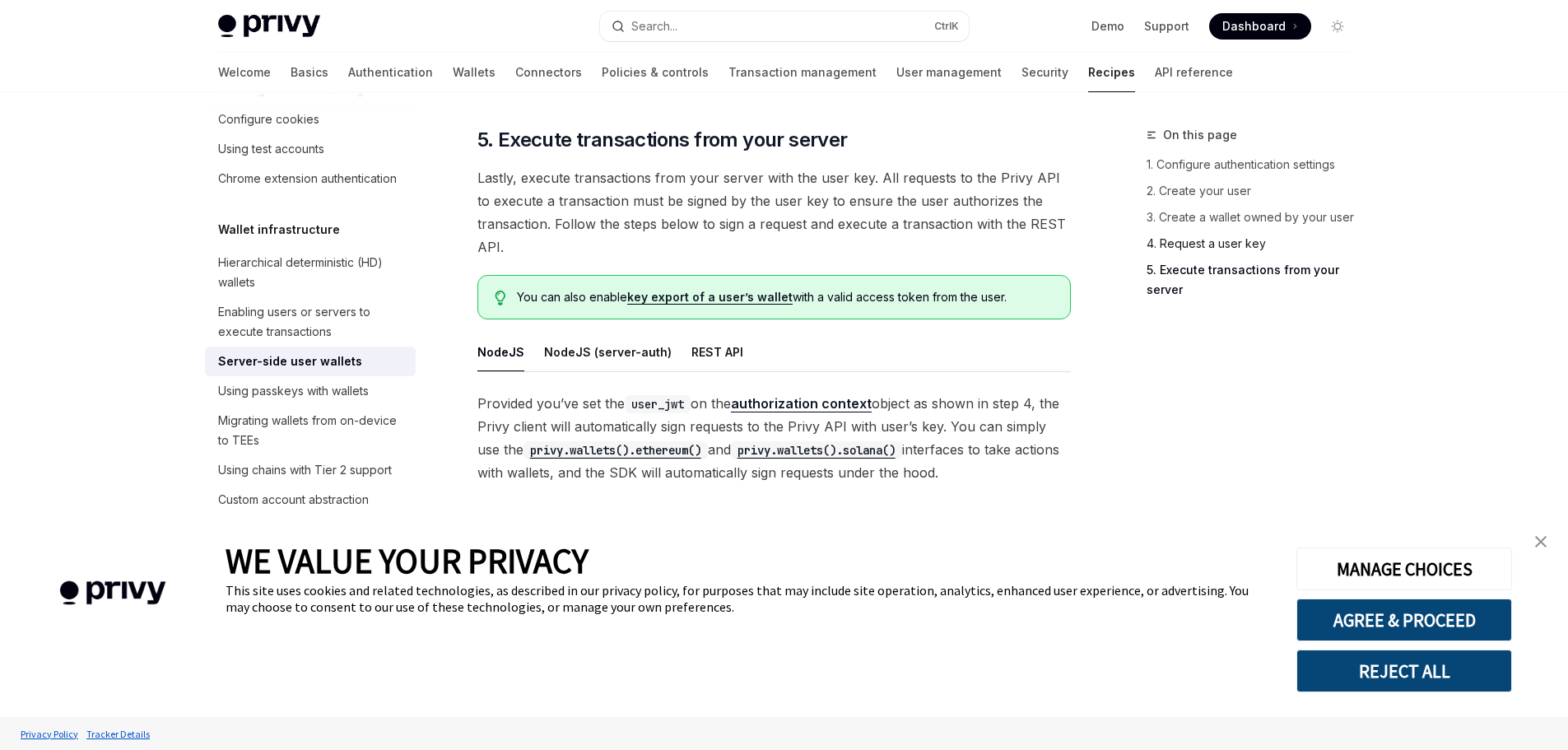
click at [1228, 242] on link "4. Request a user key" at bounding box center [1255, 244] width 218 height 26
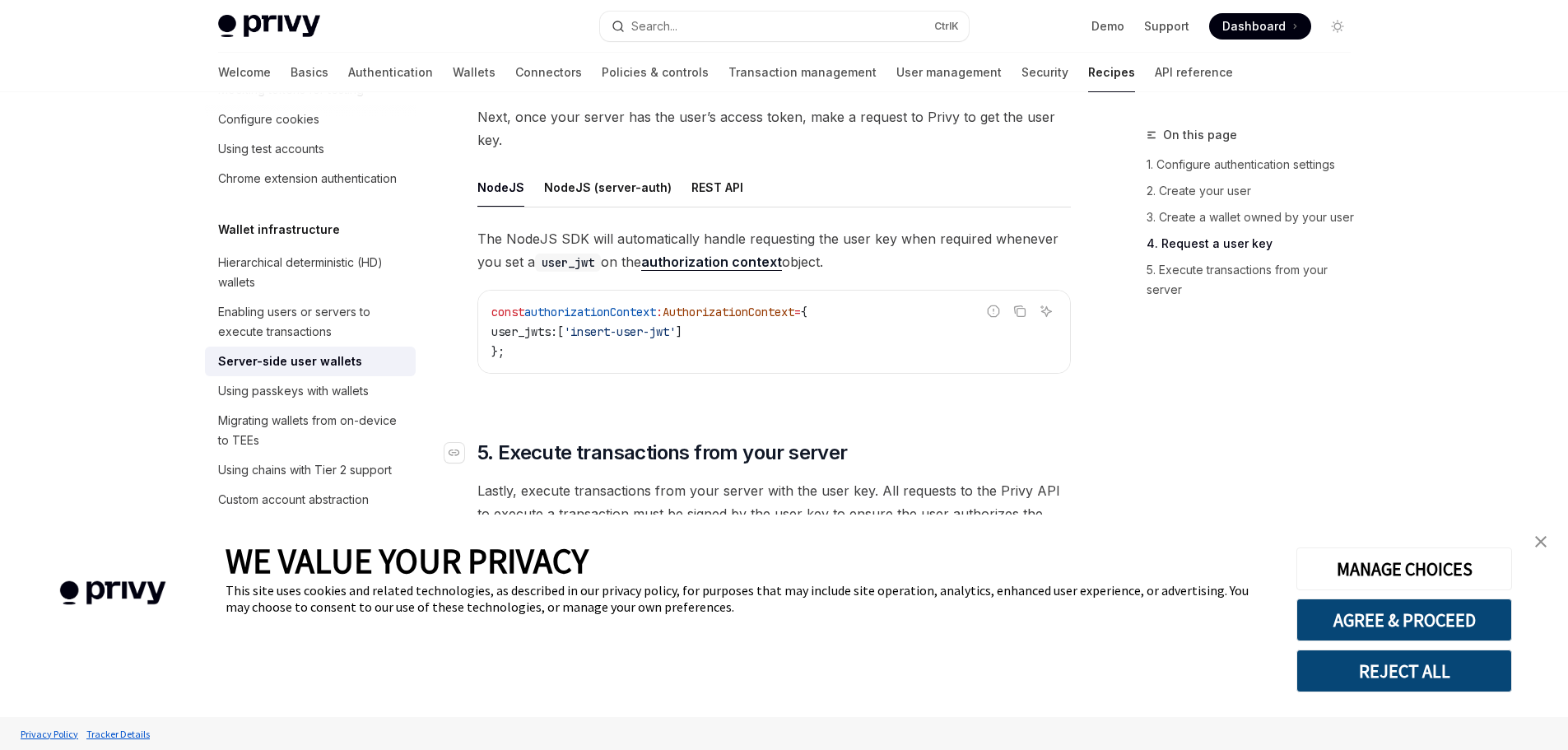
scroll to position [2944, 0]
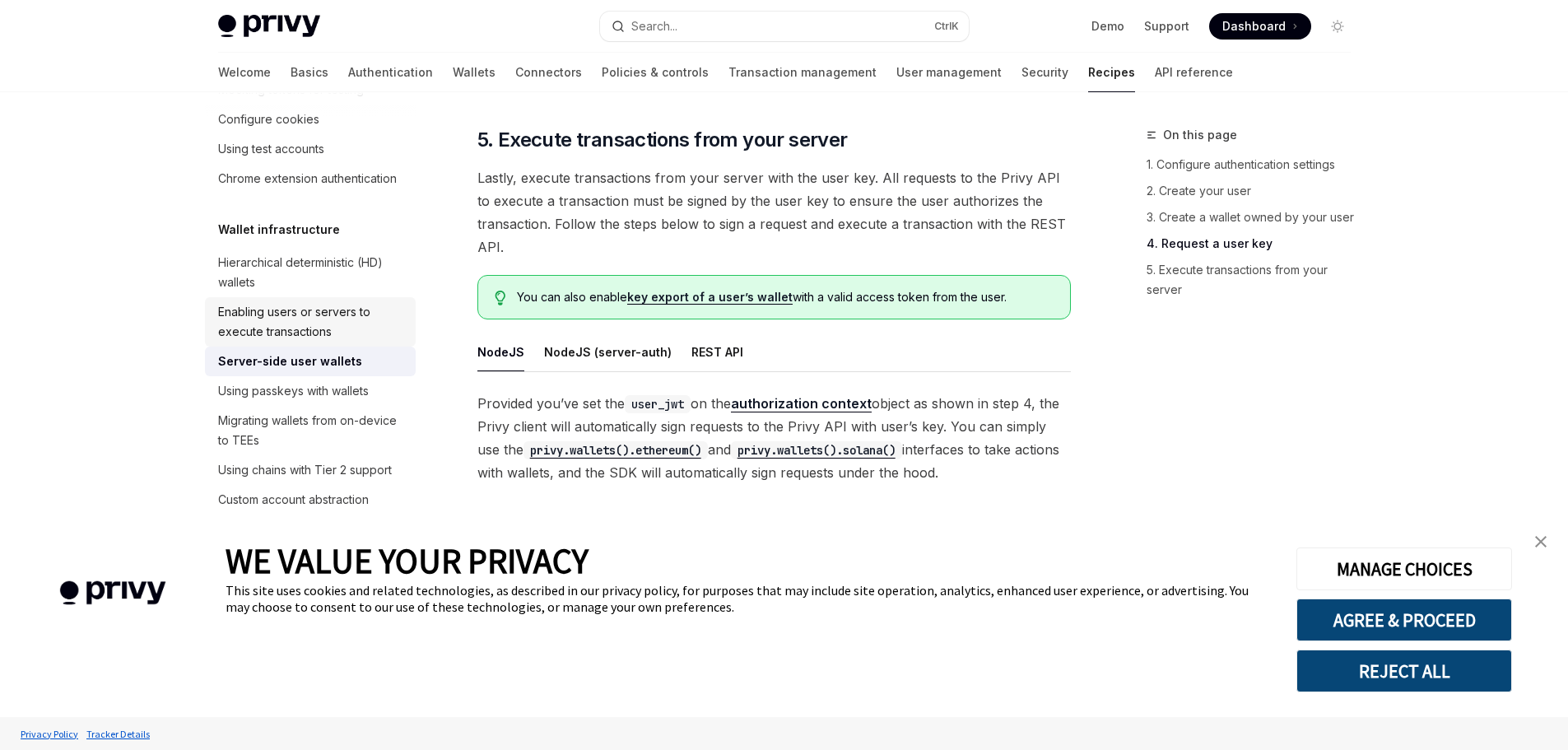
click at [281, 342] on div "Enabling users or servers to execute transactions" at bounding box center [311, 321] width 188 height 40
type textarea "*"
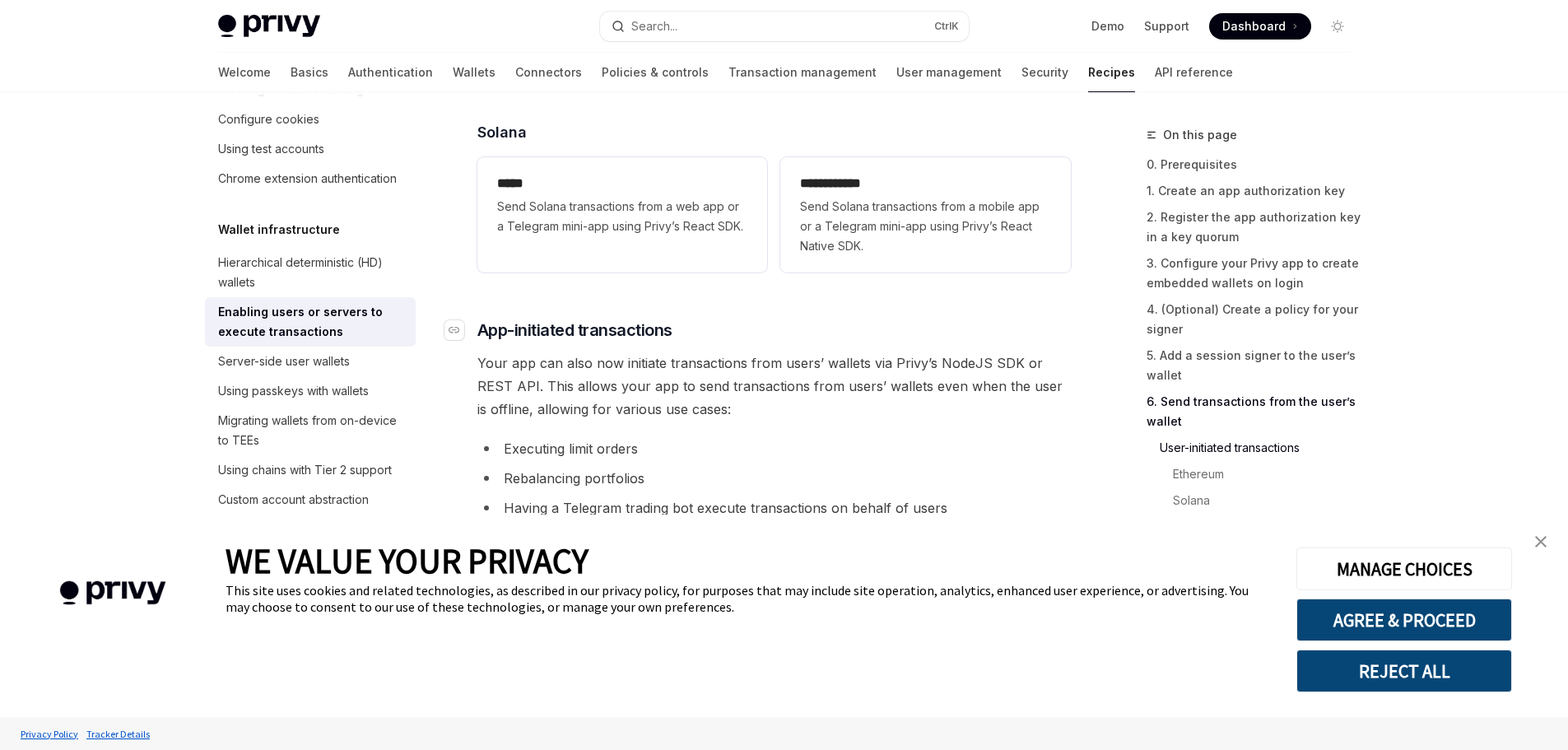
scroll to position [3867, 0]
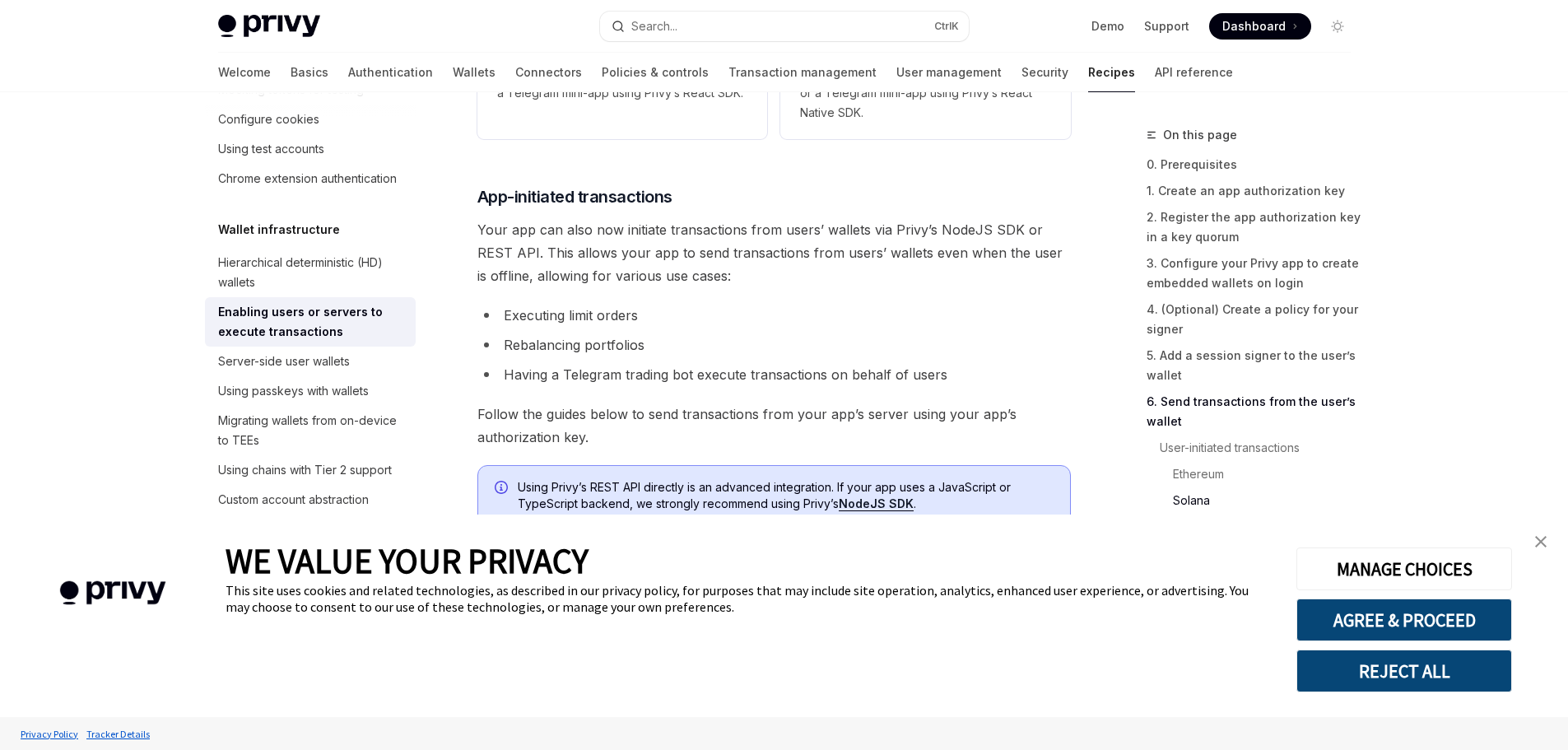
click at [1546, 541] on img "close banner" at bounding box center [1540, 541] width 11 height 11
